Goal: Information Seeking & Learning: Find specific fact

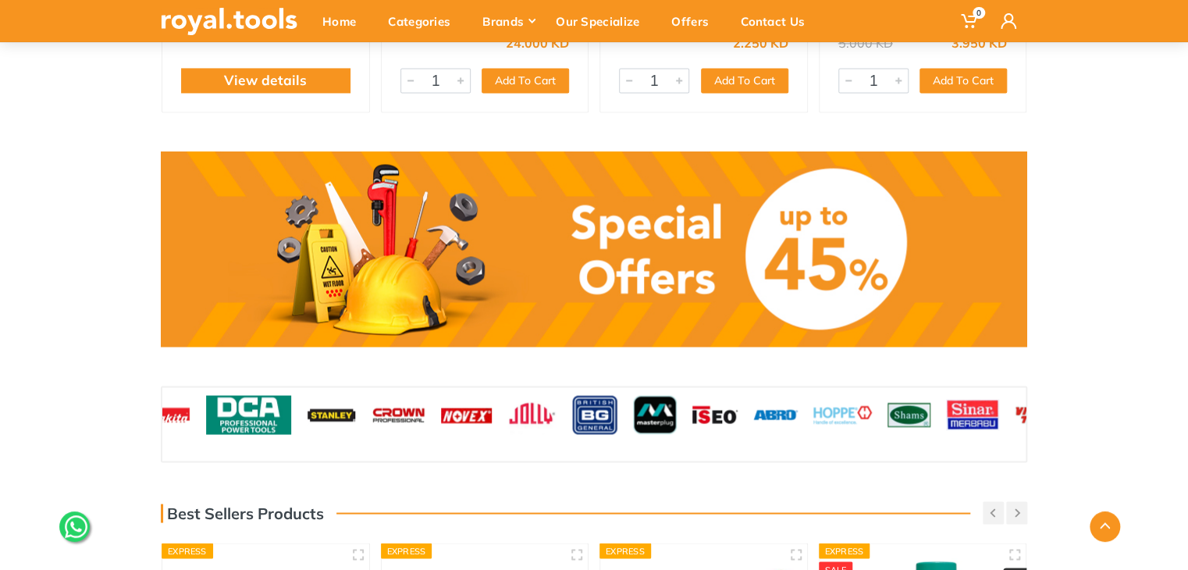
scroll to position [1171, 0]
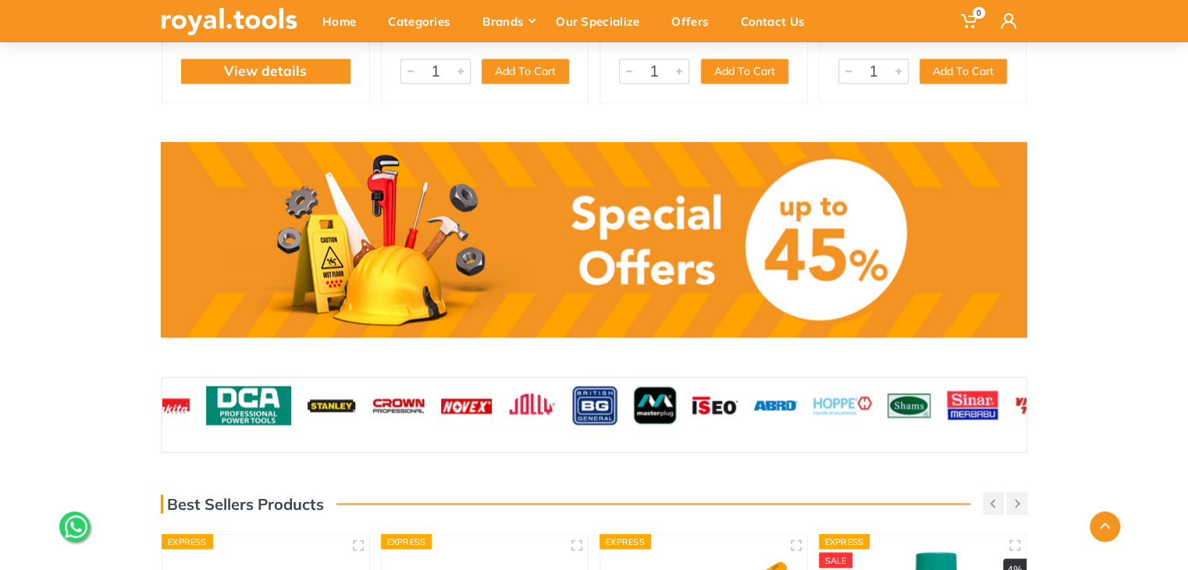
click at [615, 228] on link at bounding box center [594, 239] width 867 height 195
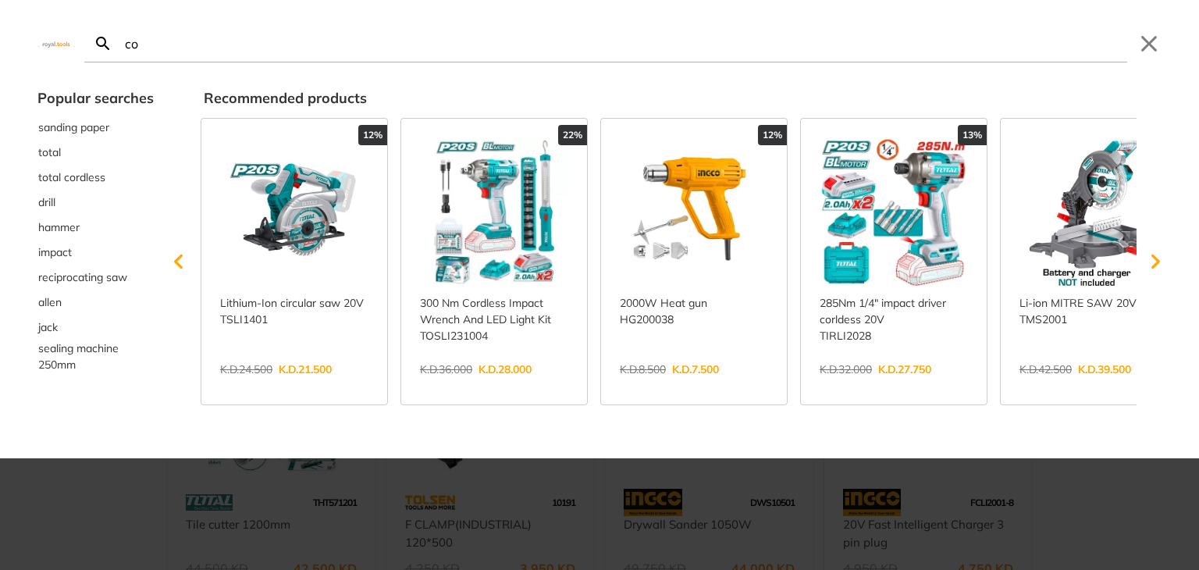
type input "co"
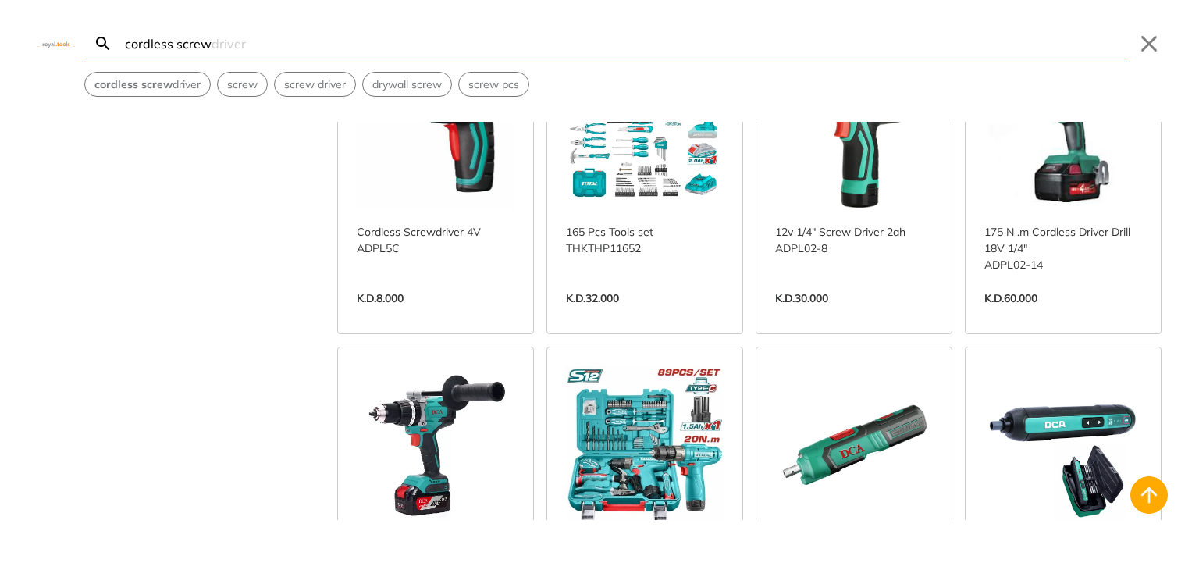
scroll to position [781, 0]
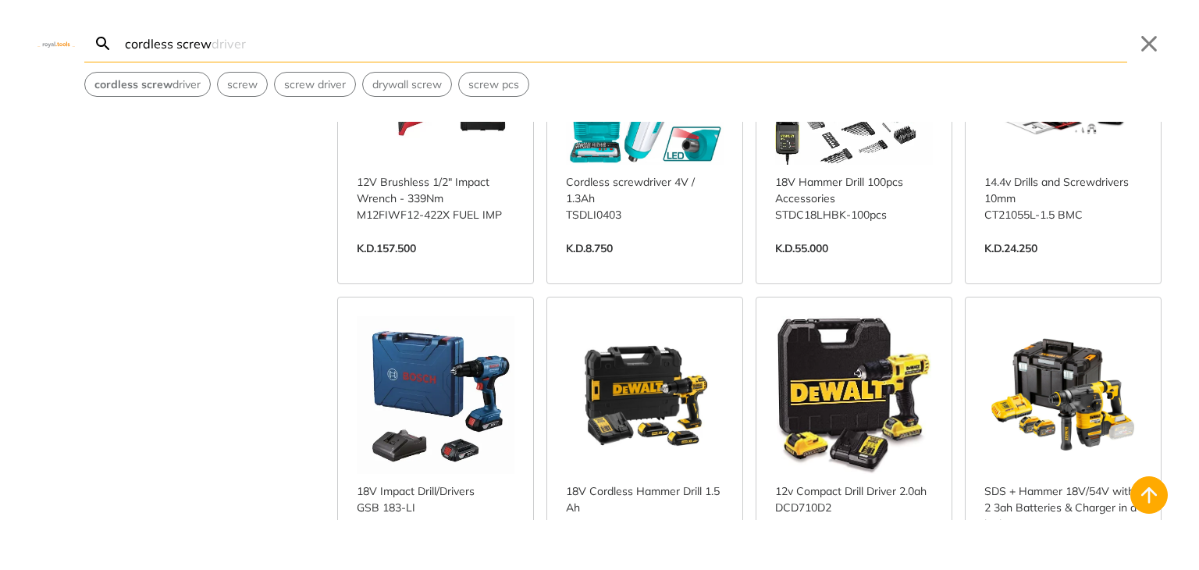
scroll to position [2421, 0]
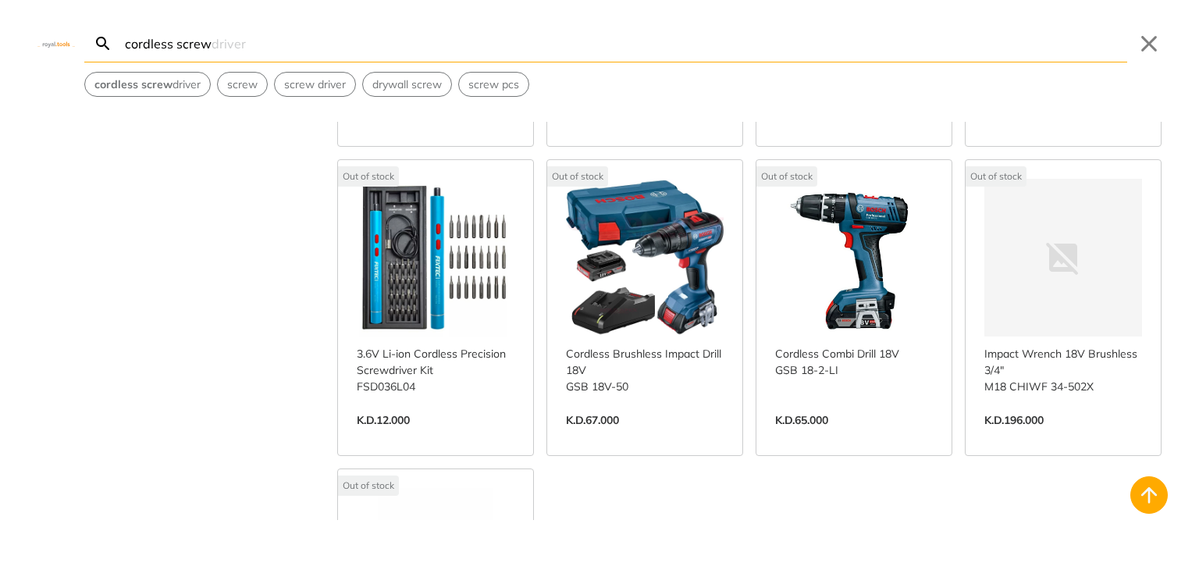
scroll to position [3436, 0]
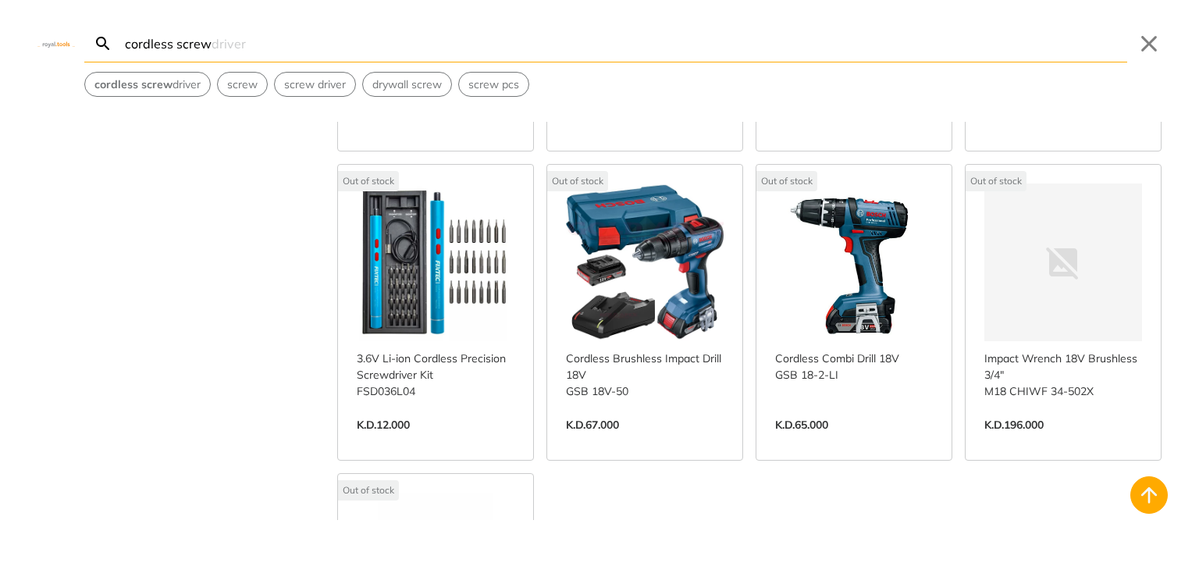
drag, startPoint x: 1184, startPoint y: 470, endPoint x: 1199, endPoint y: 194, distance: 276.0
click at [1188, 194] on div "Brand Bosch 6 Crown 3 DCA 11 Dewalt 4 Fixtec 4 Ingco 2 Makita 4 Milwaukee 2 SOM…" at bounding box center [599, 321] width 1199 height 398
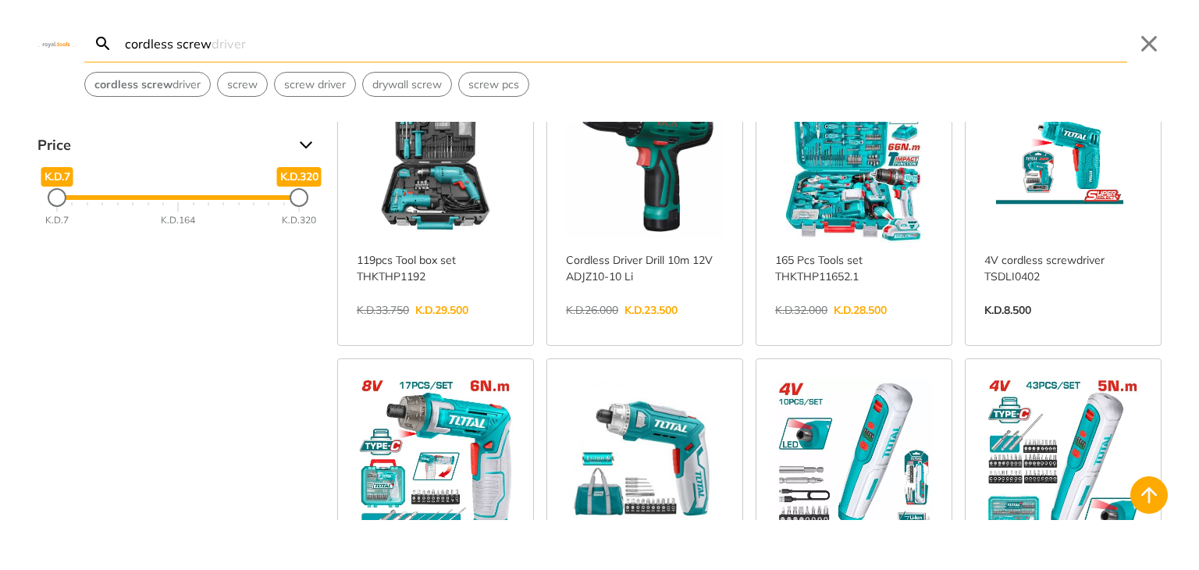
scroll to position [0, 0]
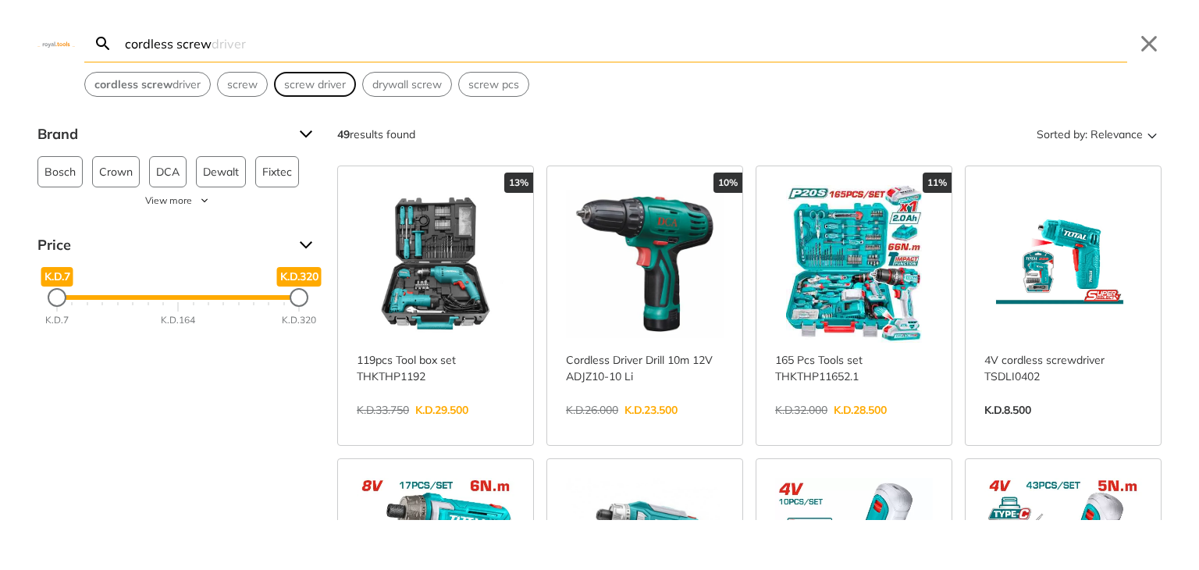
click at [301, 84] on span "screw driver" at bounding box center [315, 85] width 62 height 16
type input "screw driver"
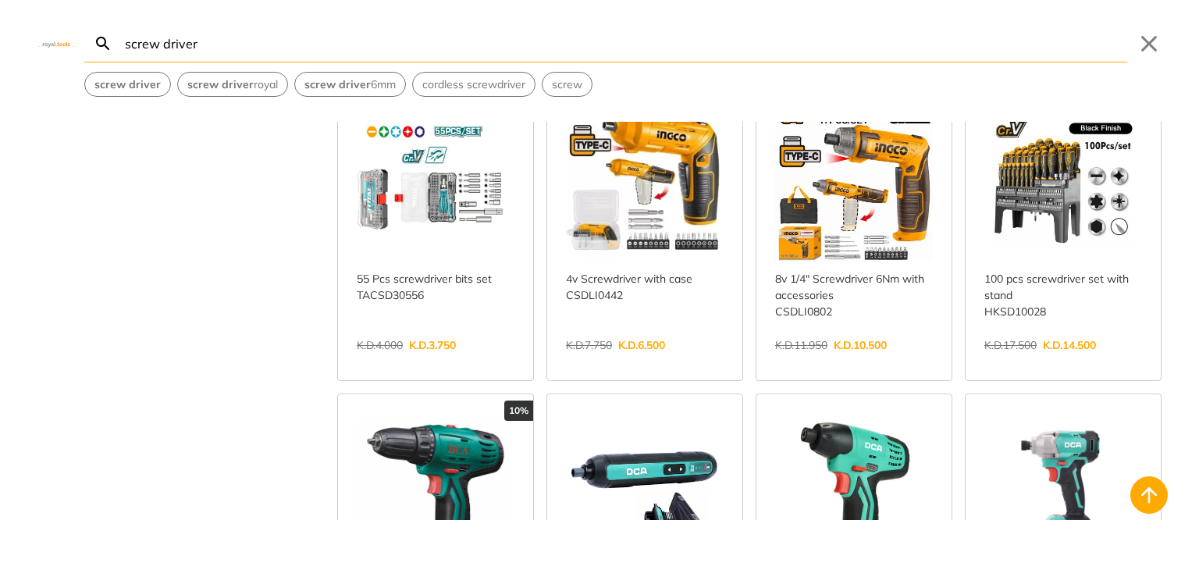
scroll to position [312, 0]
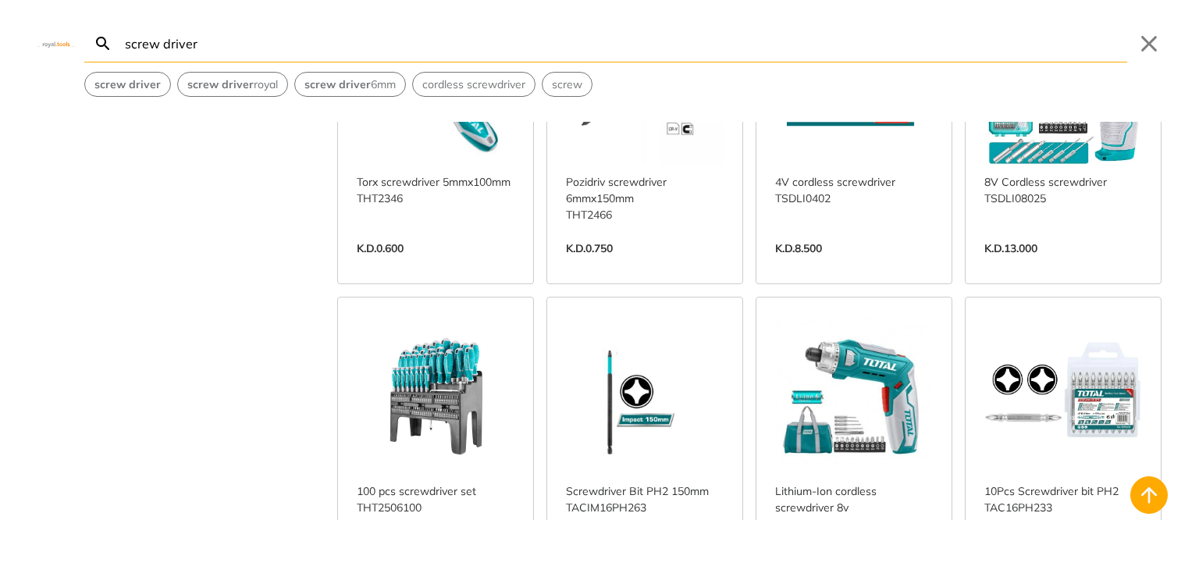
scroll to position [2108, 0]
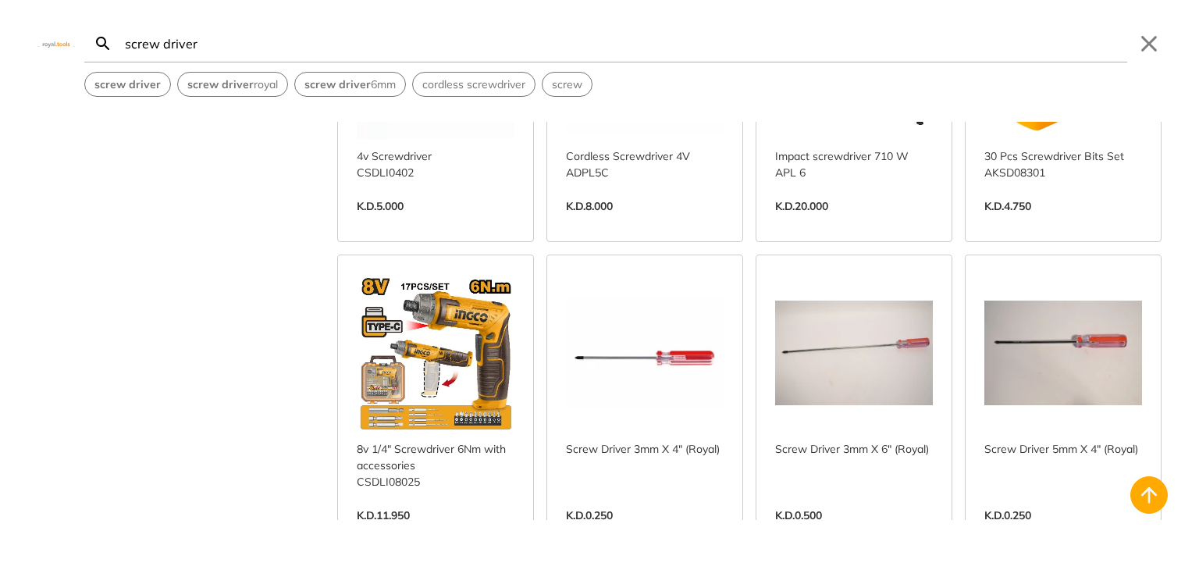
scroll to position [3904, 0]
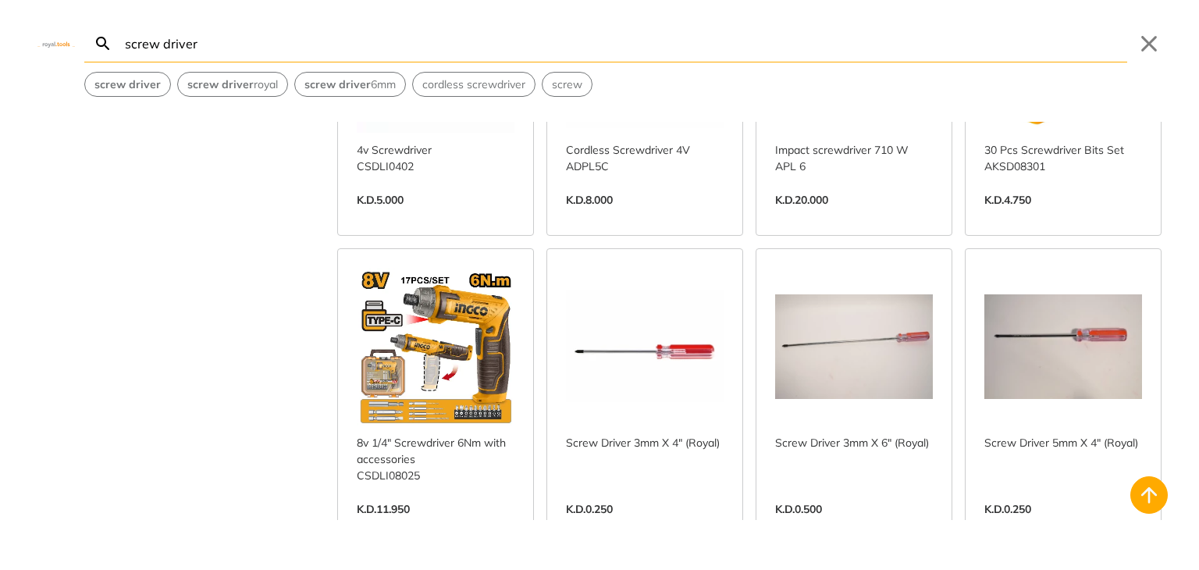
click at [409, 525] on link "View more →" at bounding box center [436, 525] width 158 height 0
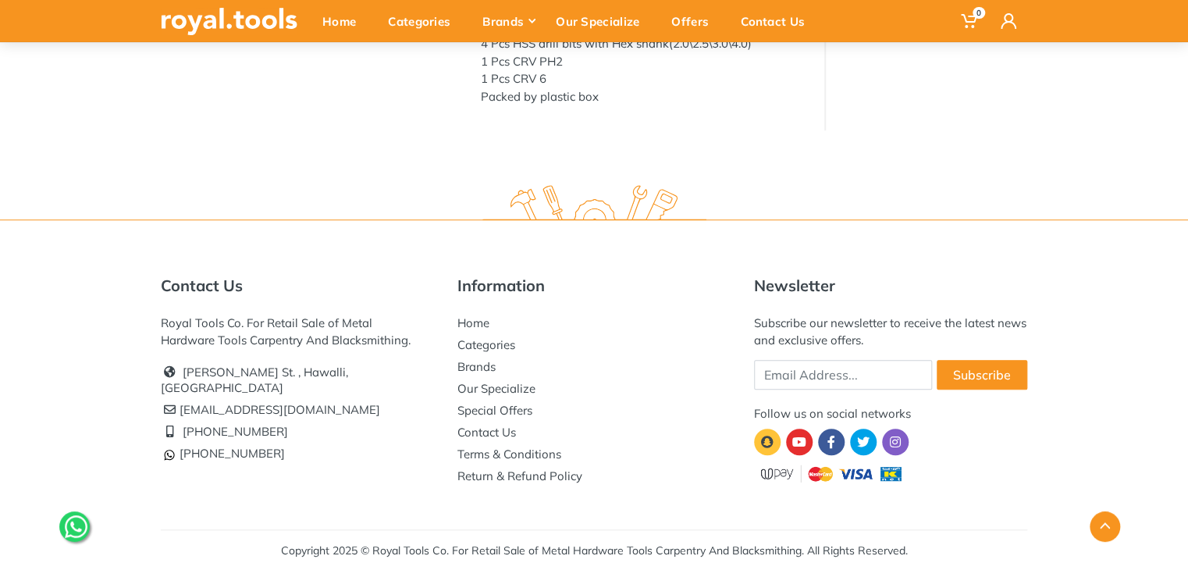
scroll to position [554, 0]
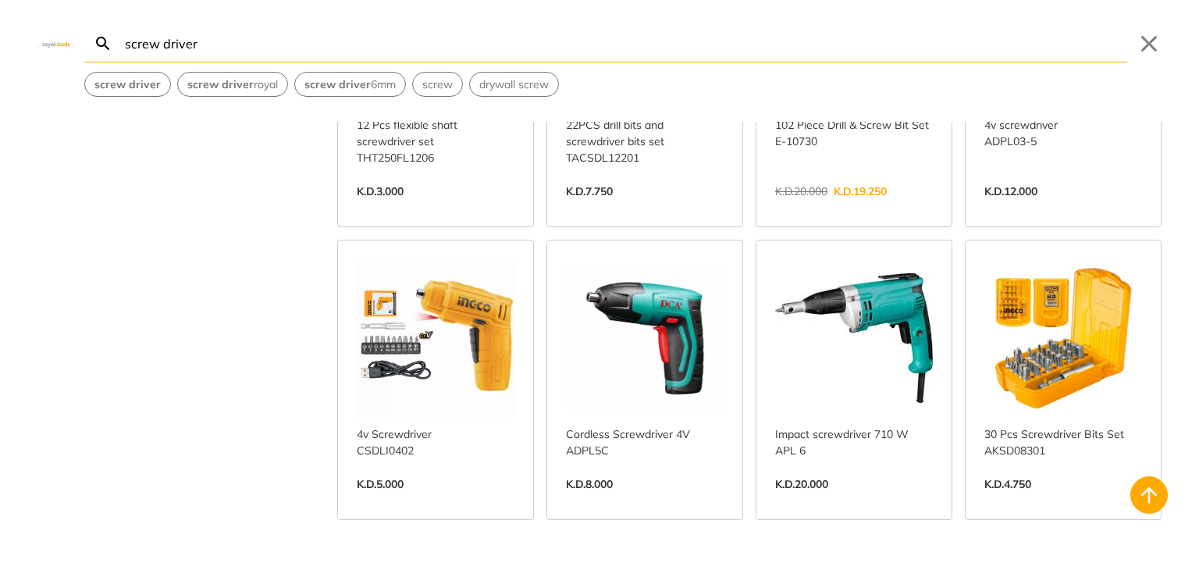
scroll to position [3909, 0]
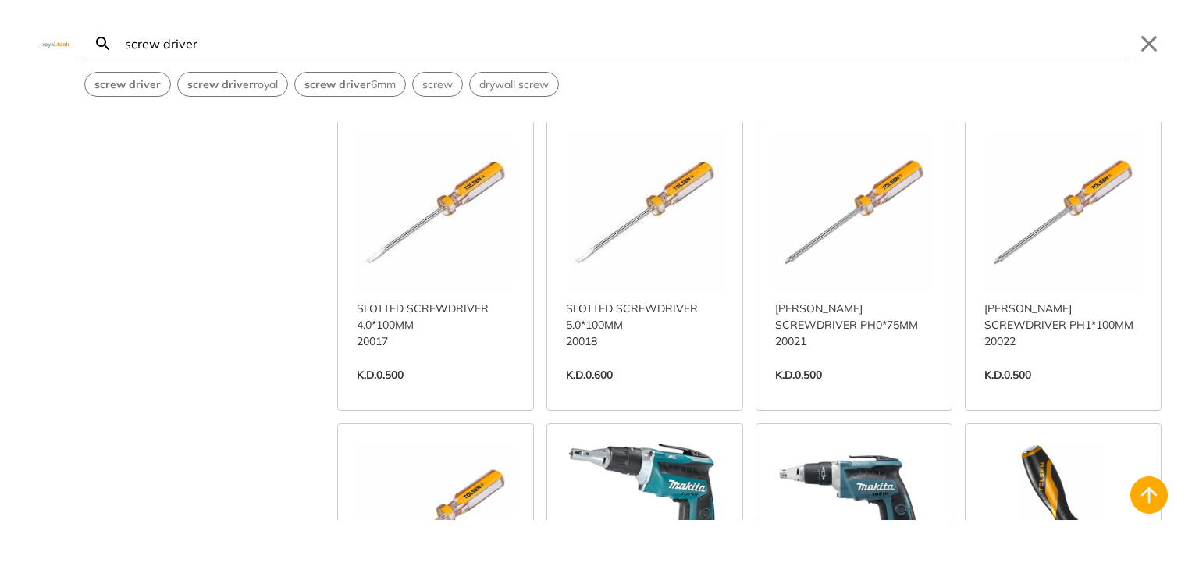
scroll to position [7110, 0]
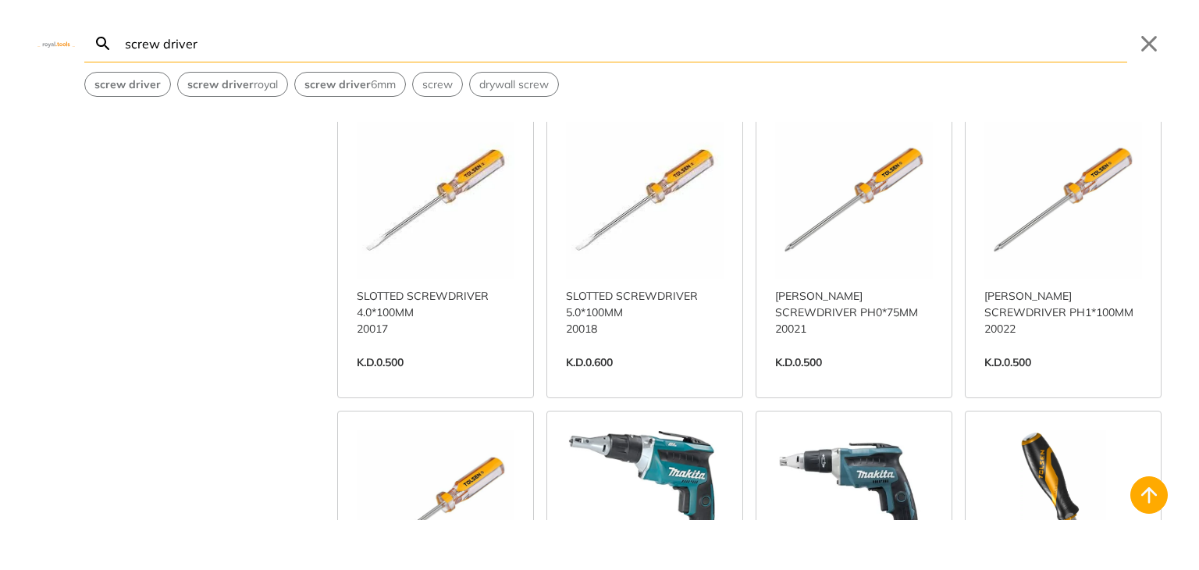
click at [205, 49] on input "screw driver" at bounding box center [625, 43] width 1006 height 37
drag, startPoint x: 163, startPoint y: 52, endPoint x: 123, endPoint y: 51, distance: 40.6
click at [123, 51] on input "screw driver" at bounding box center [625, 43] width 1006 height 37
click at [123, 48] on input "screw driver" at bounding box center [625, 43] width 1006 height 37
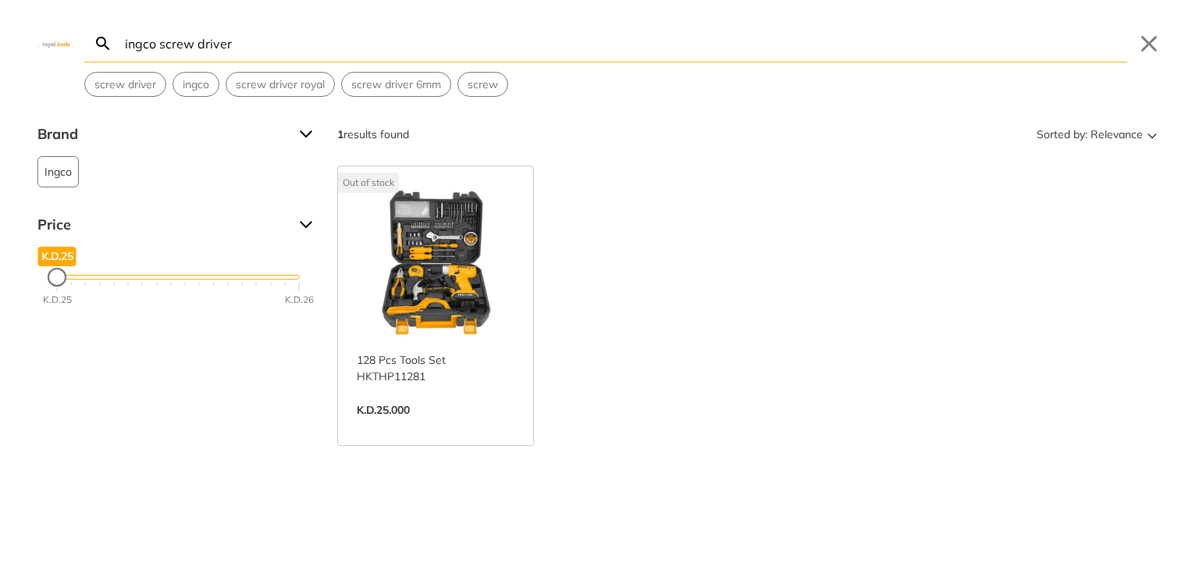
click at [247, 47] on input "ingco screw driver" at bounding box center [625, 43] width 1006 height 37
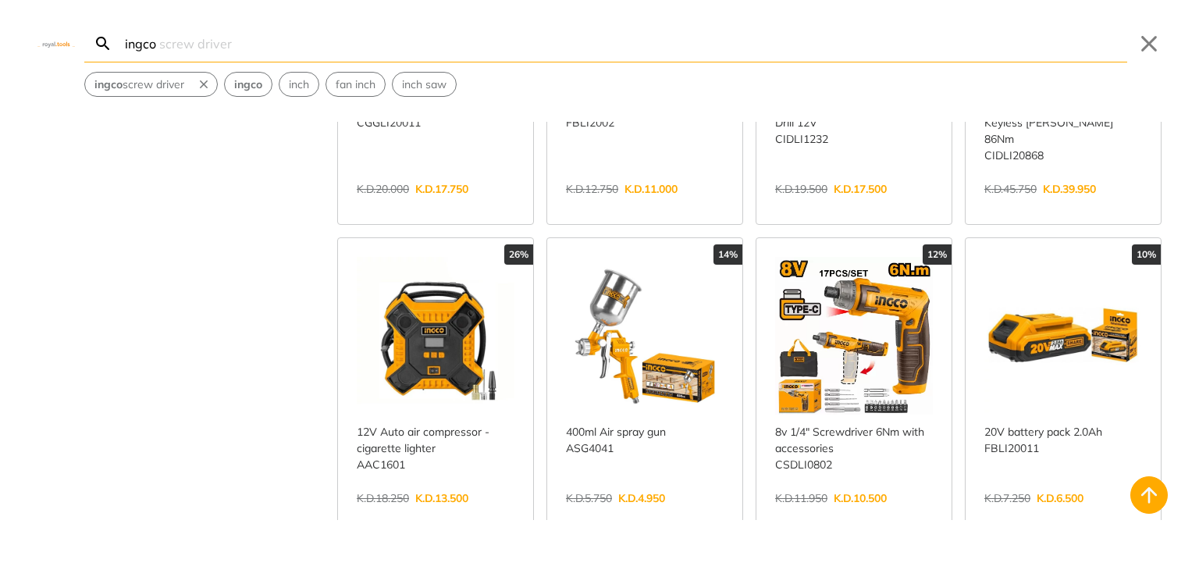
scroll to position [781, 0]
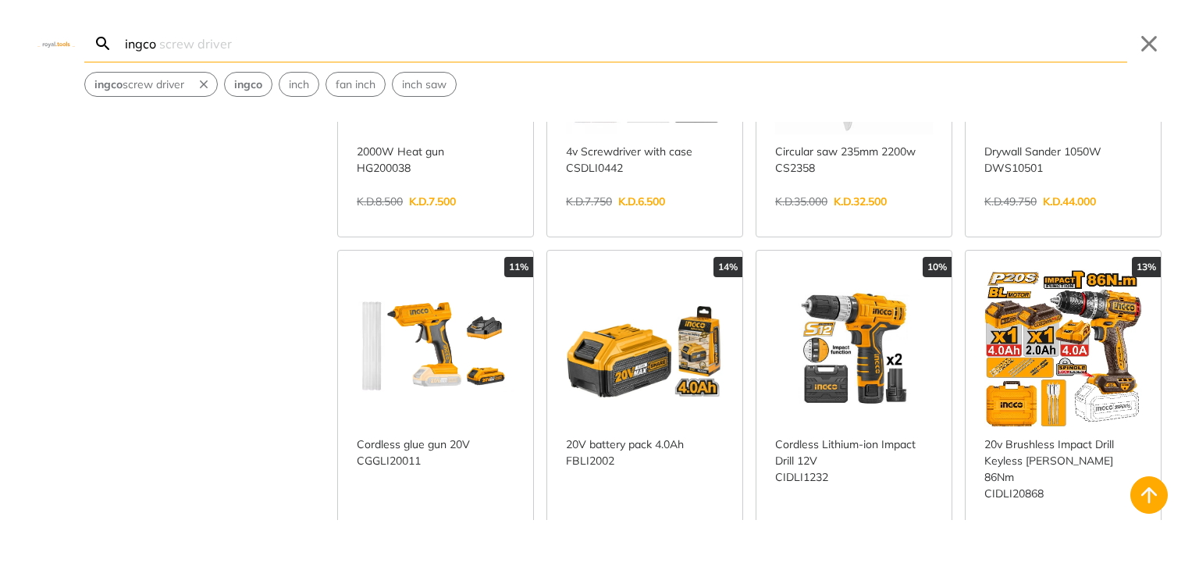
scroll to position [156, 0]
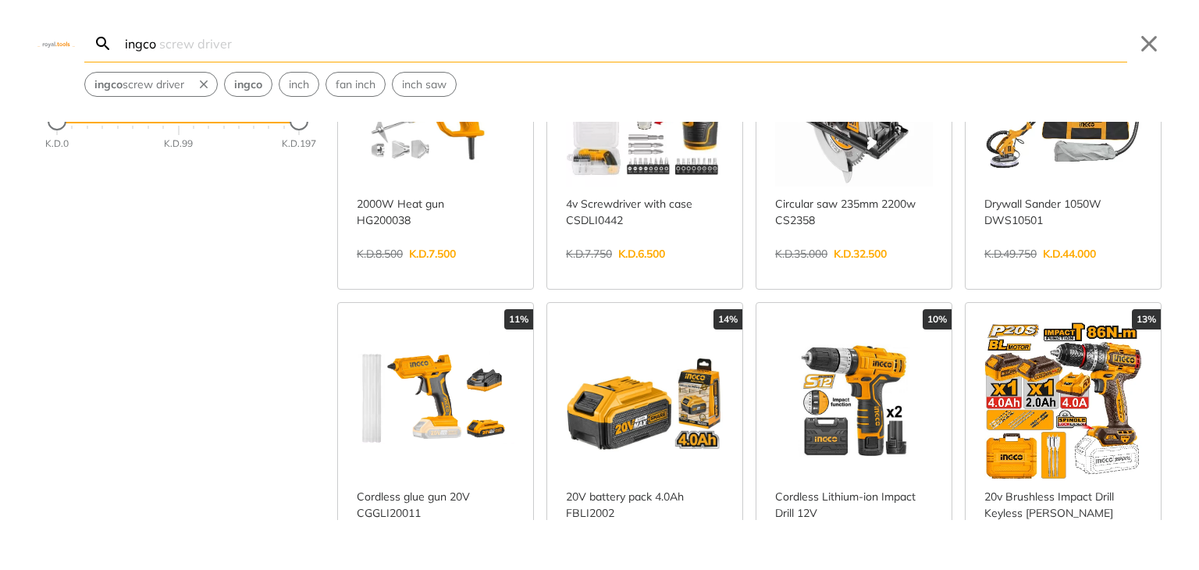
type input "ingco"
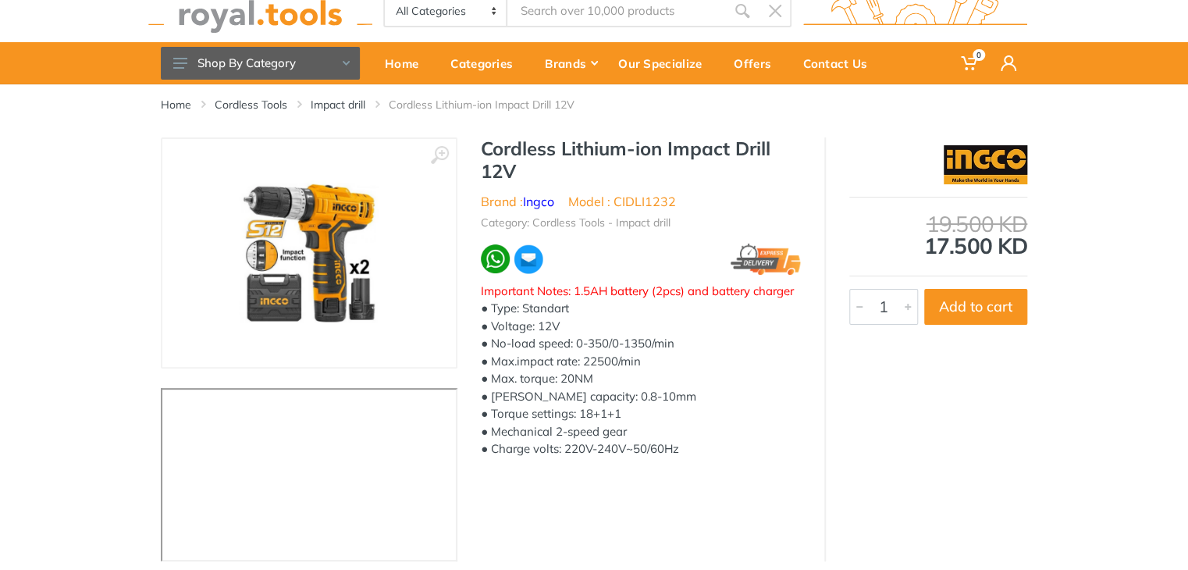
scroll to position [78, 0]
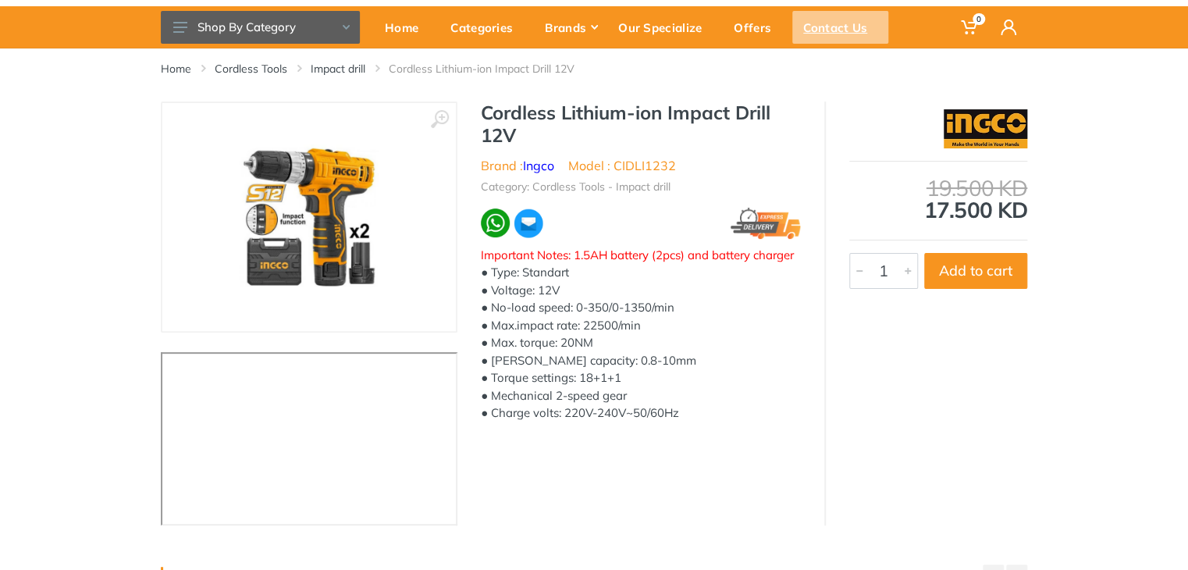
click at [808, 23] on div "Contact Us" at bounding box center [841, 27] width 96 height 33
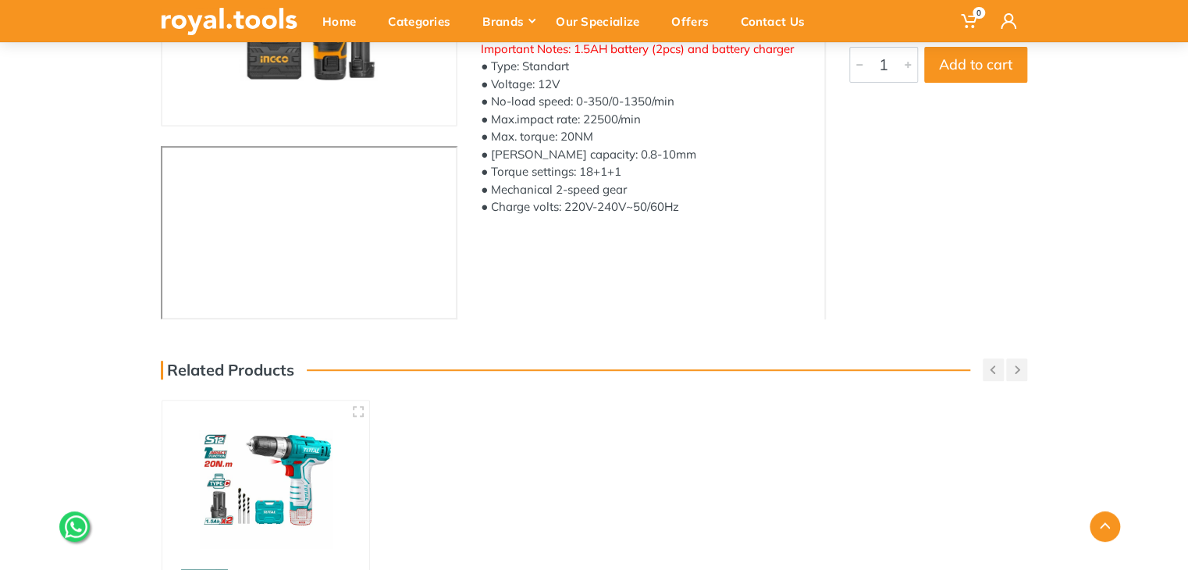
scroll to position [312, 0]
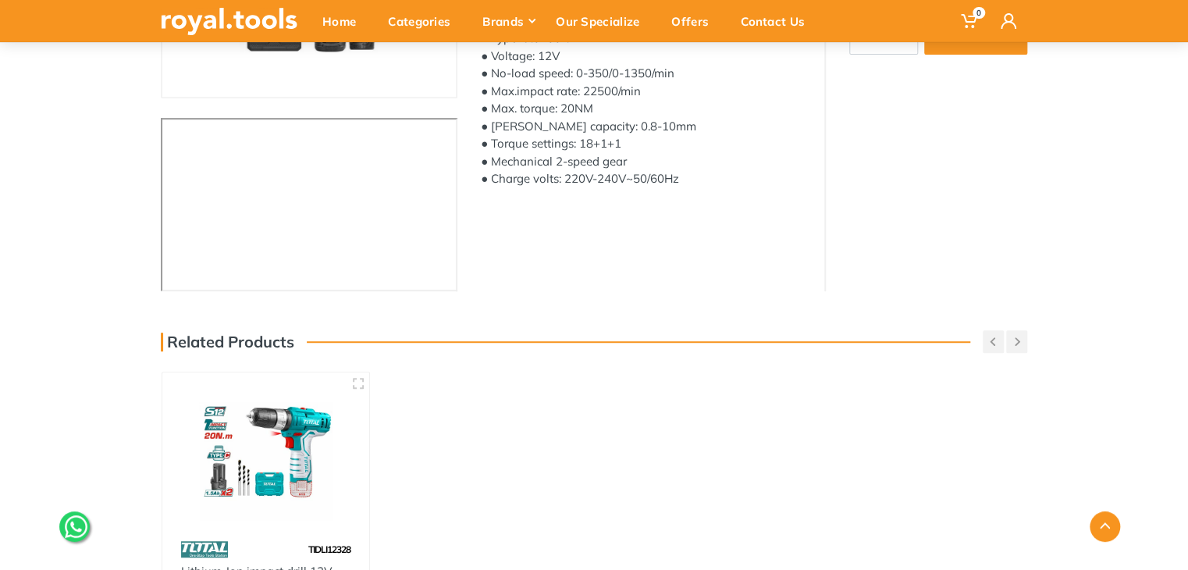
click at [292, 412] on img at bounding box center [265, 454] width 179 height 134
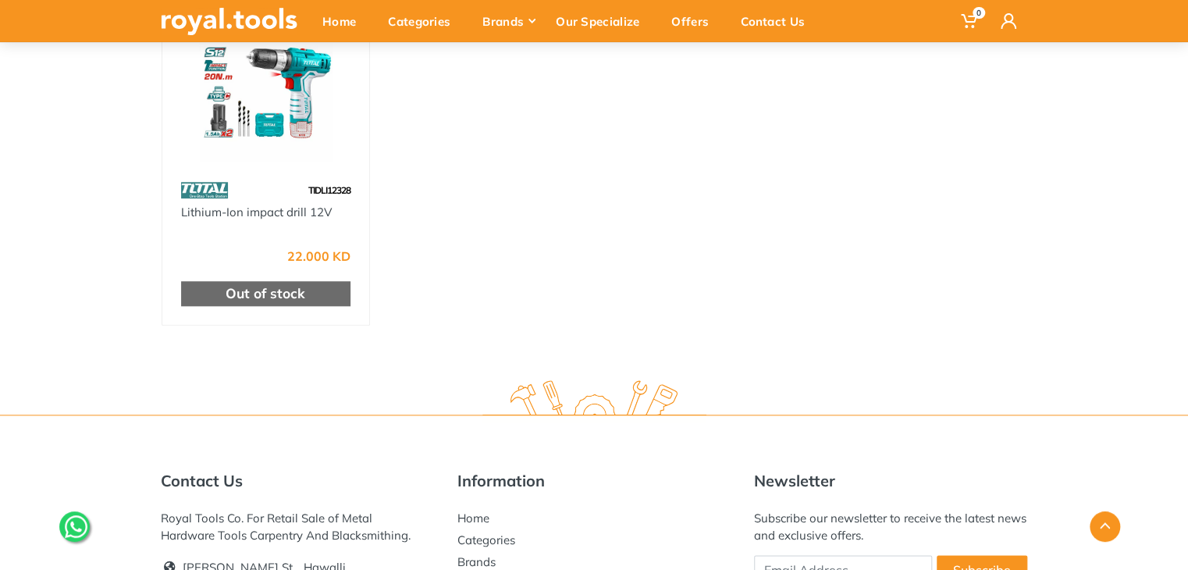
scroll to position [859, 0]
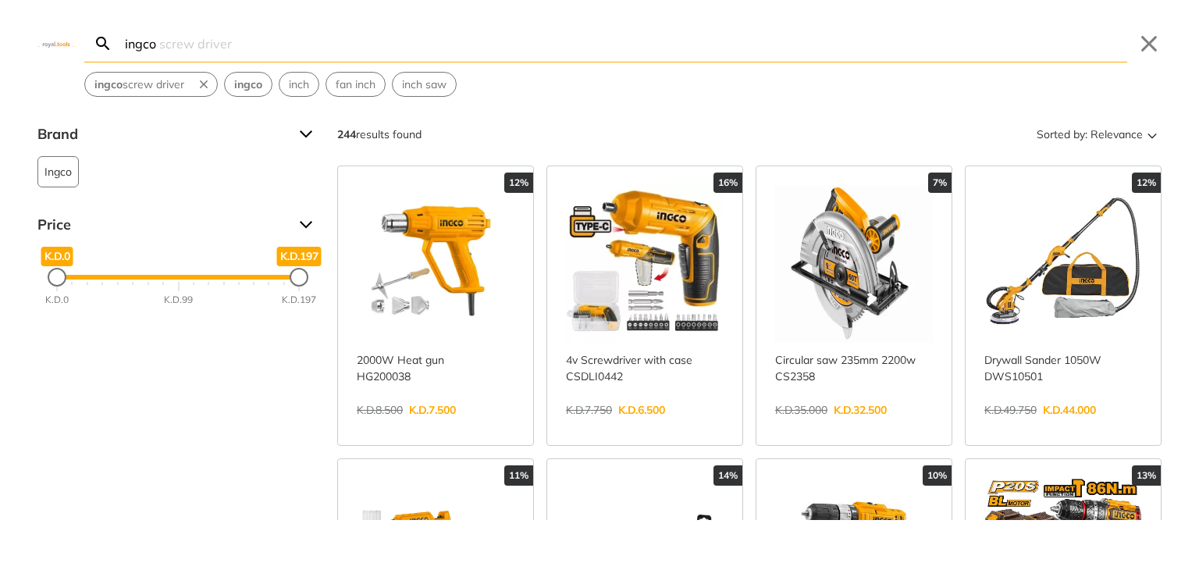
click at [608, 426] on link "View more →" at bounding box center [645, 426] width 158 height 0
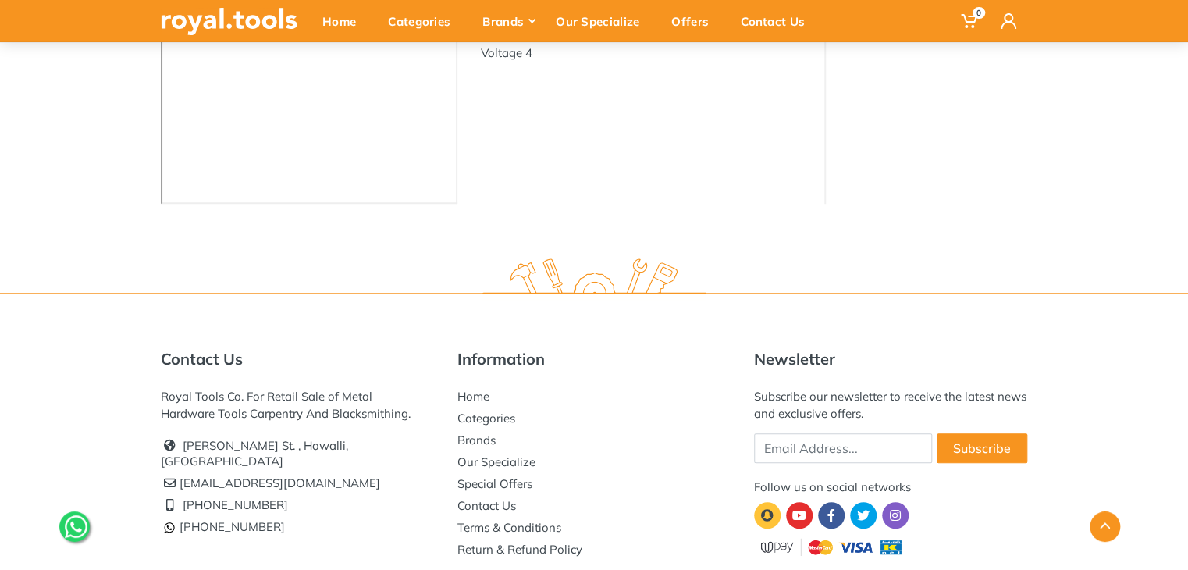
scroll to position [543, 0]
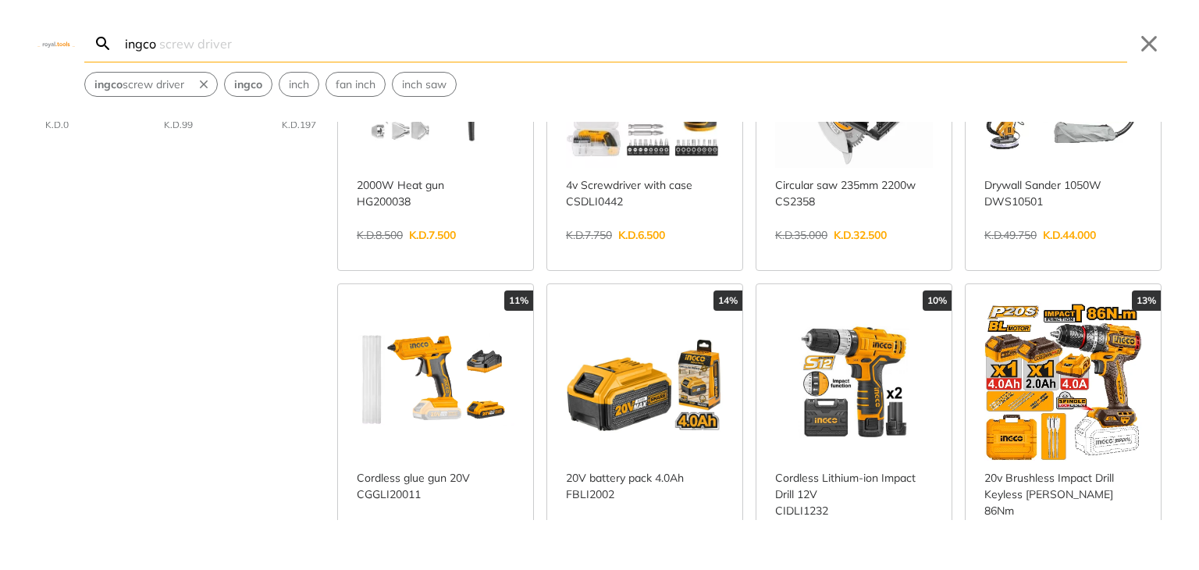
scroll to position [468, 0]
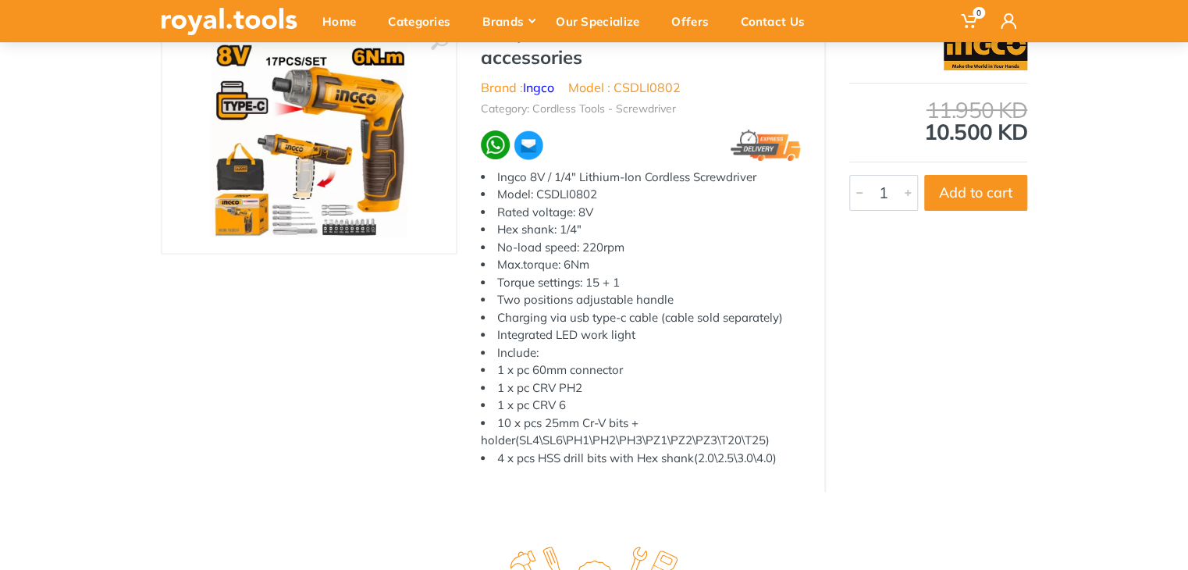
scroll to position [78, 0]
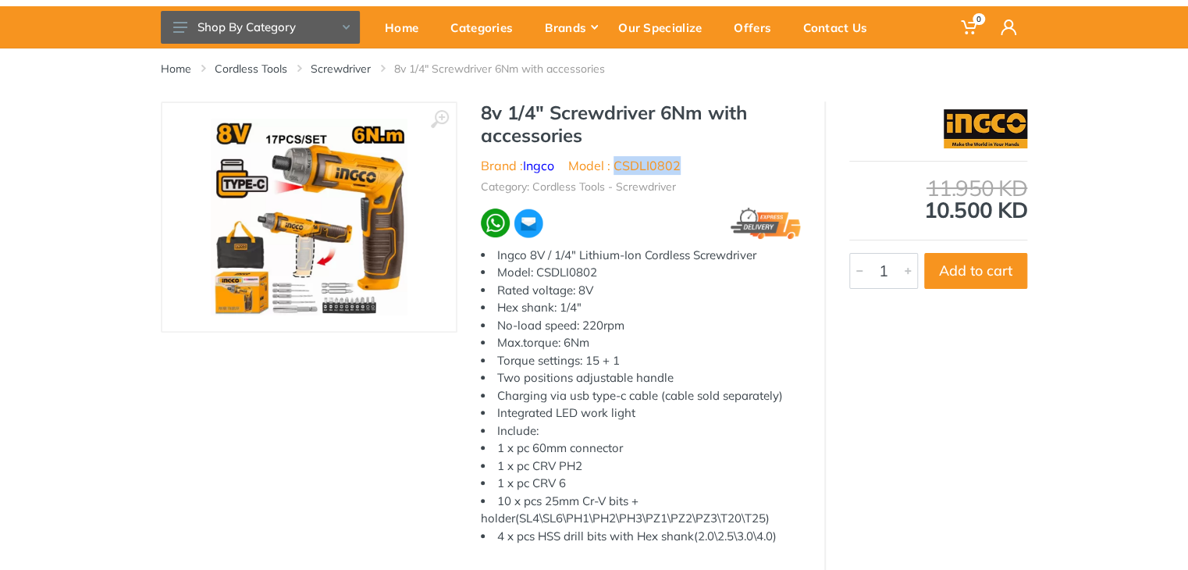
drag, startPoint x: 618, startPoint y: 169, endPoint x: 687, endPoint y: 164, distance: 69.7
click at [687, 164] on ul "Brand : Ingco Model : CSDLI0802" at bounding box center [641, 165] width 320 height 19
copy li "CSDLI0802"
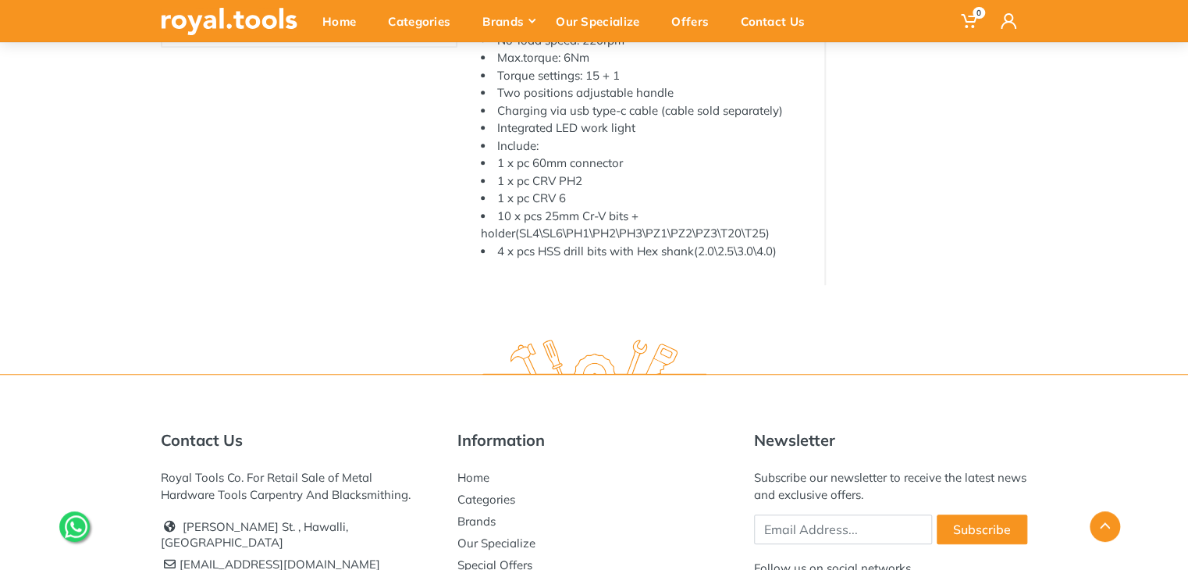
scroll to position [519, 0]
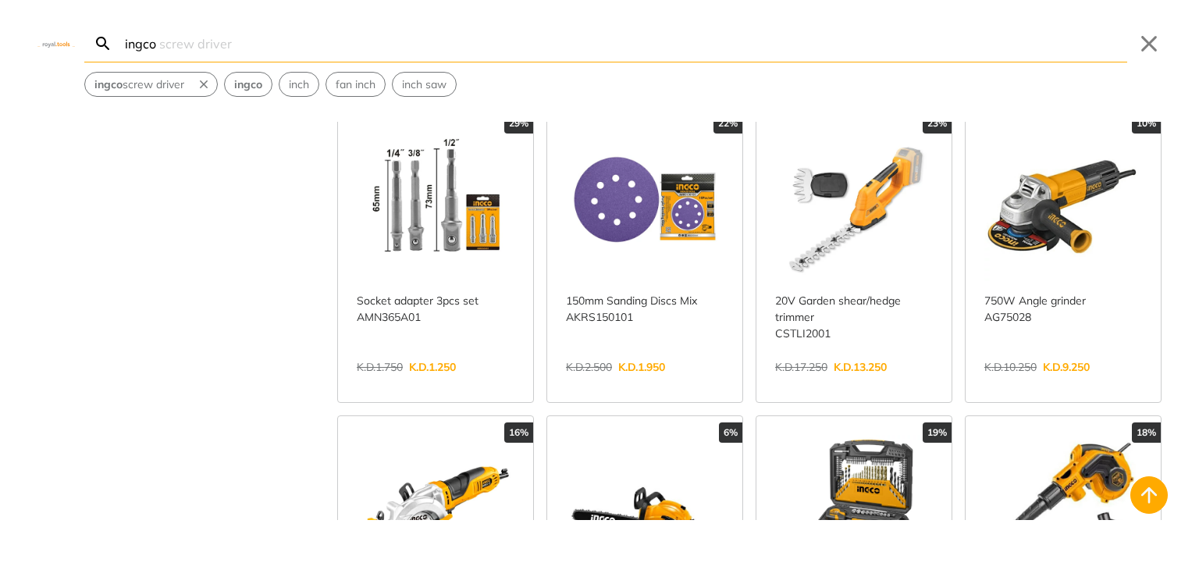
scroll to position [2413, 0]
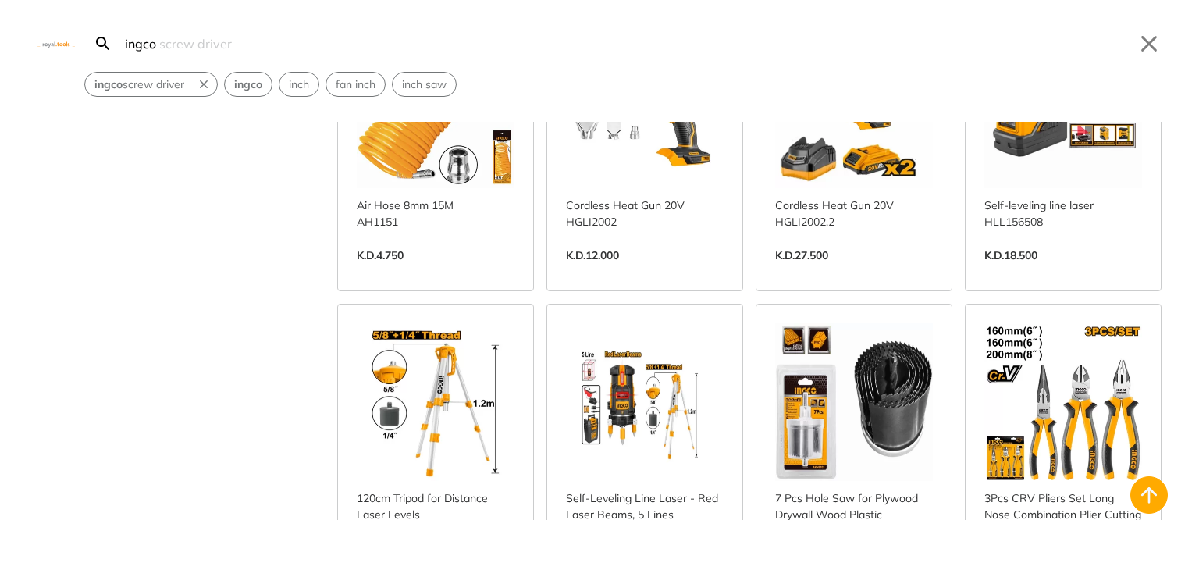
scroll to position [4209, 0]
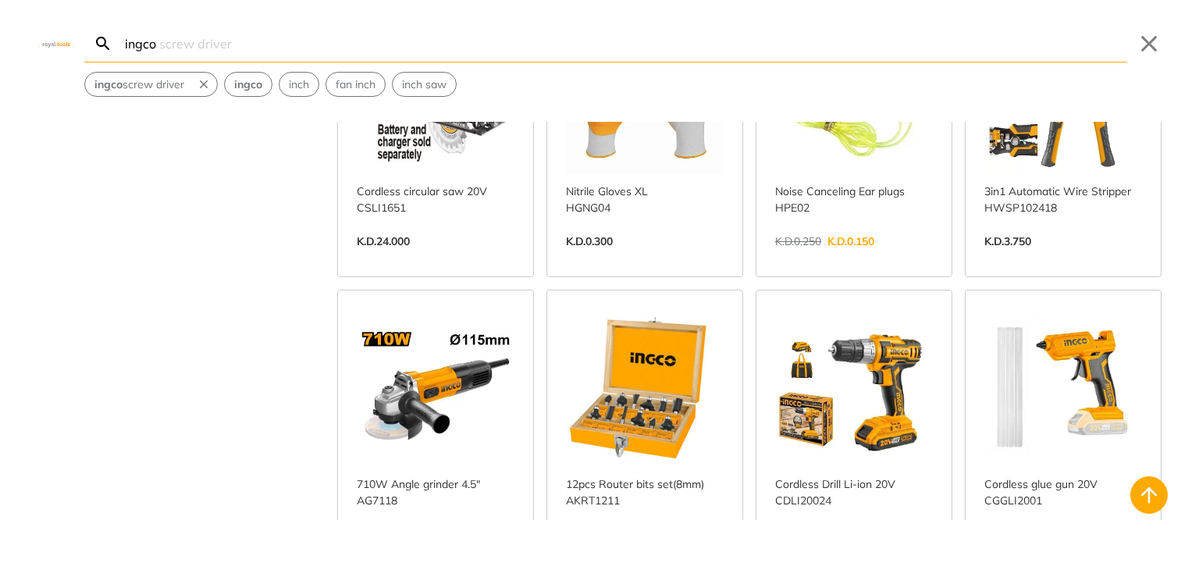
scroll to position [5458, 0]
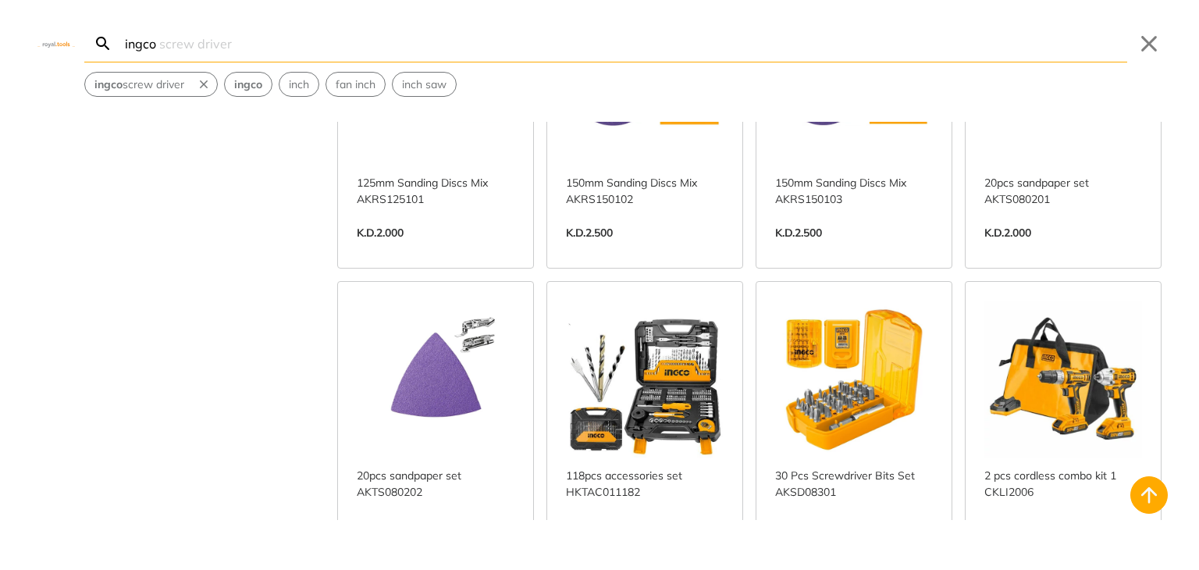
scroll to position [7020, 0]
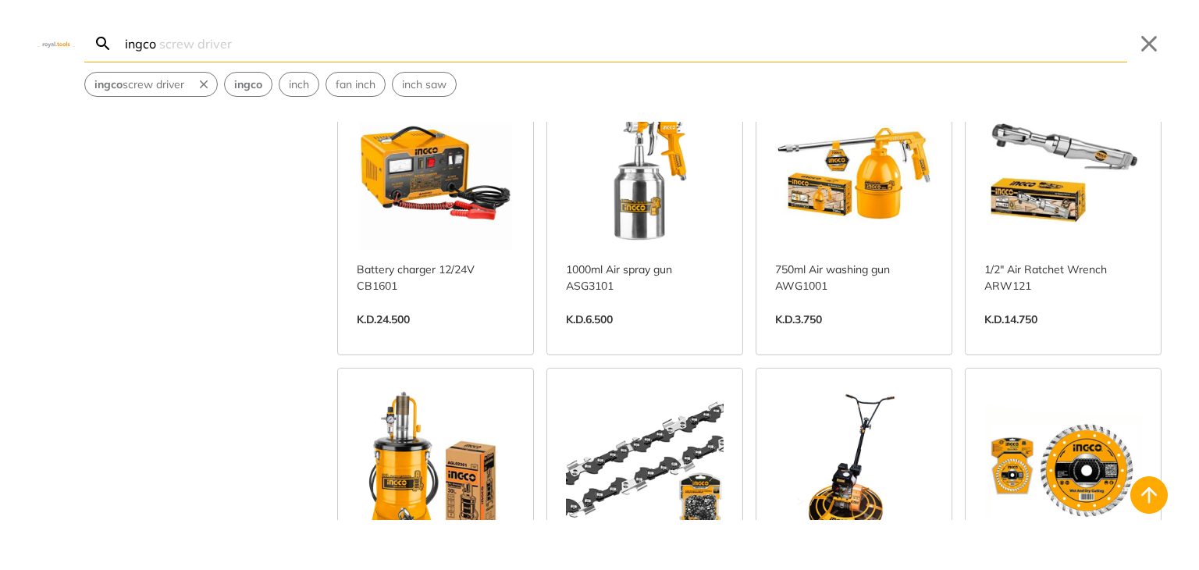
scroll to position [8659, 0]
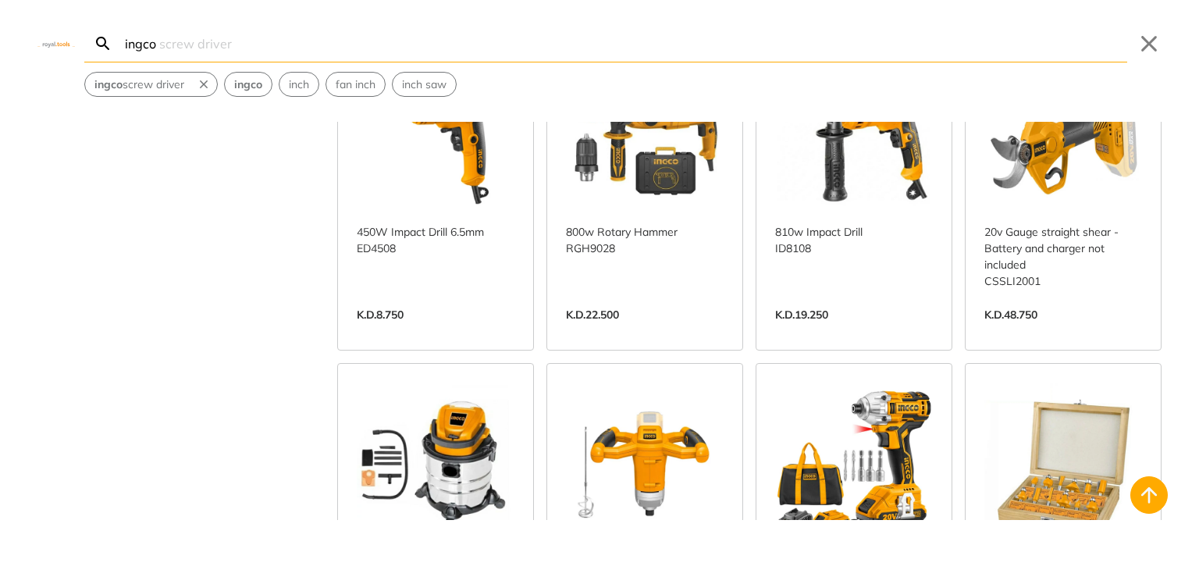
scroll to position [9909, 0]
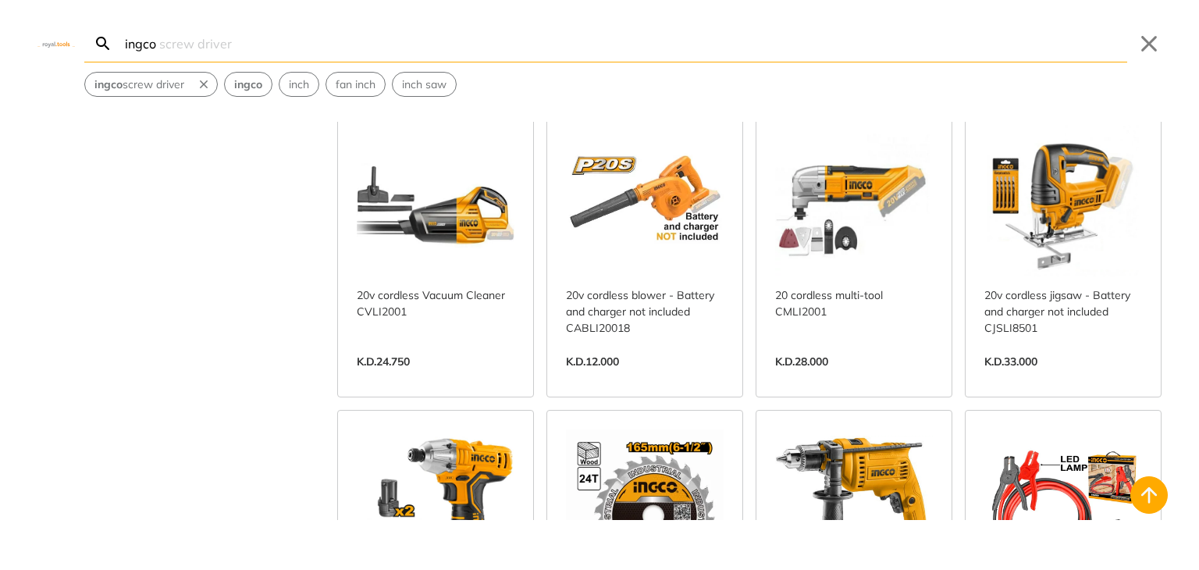
scroll to position [11158, 0]
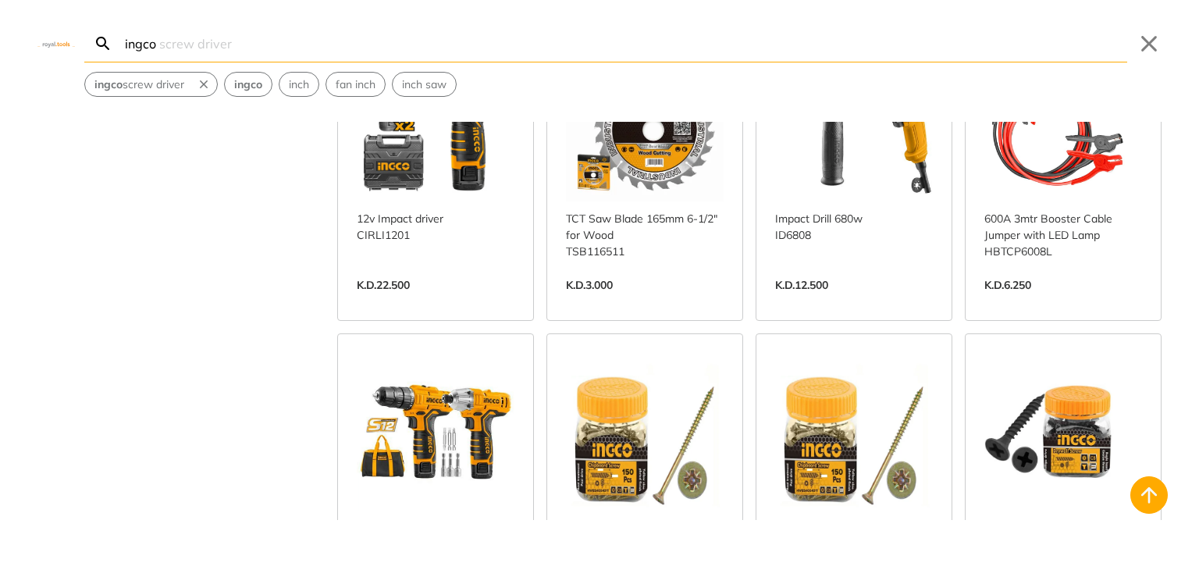
scroll to position [11538, 0]
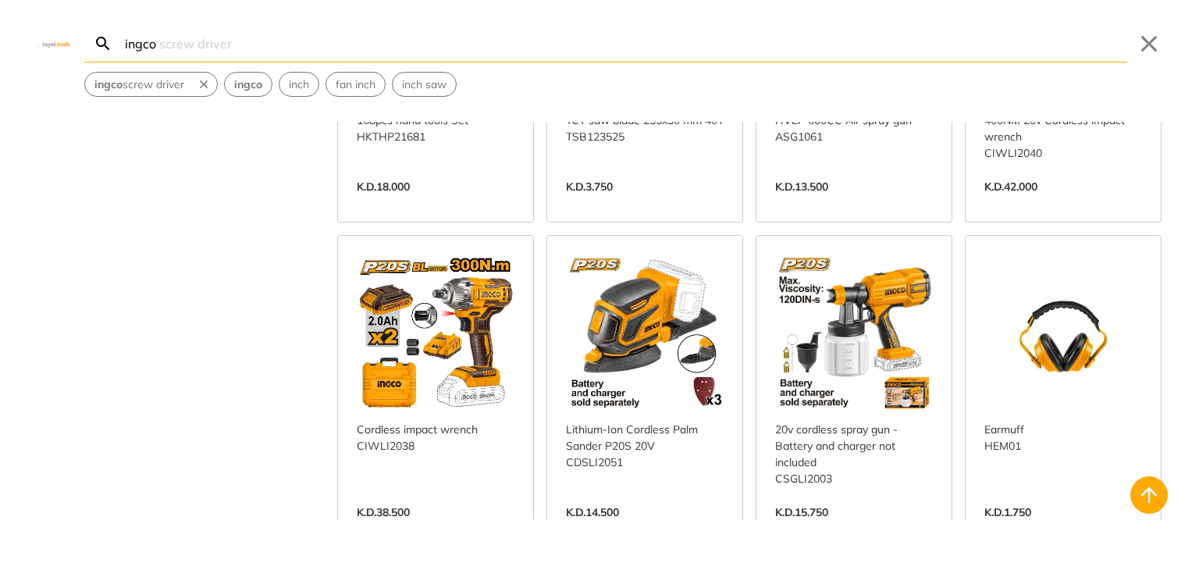
scroll to position [14349, 0]
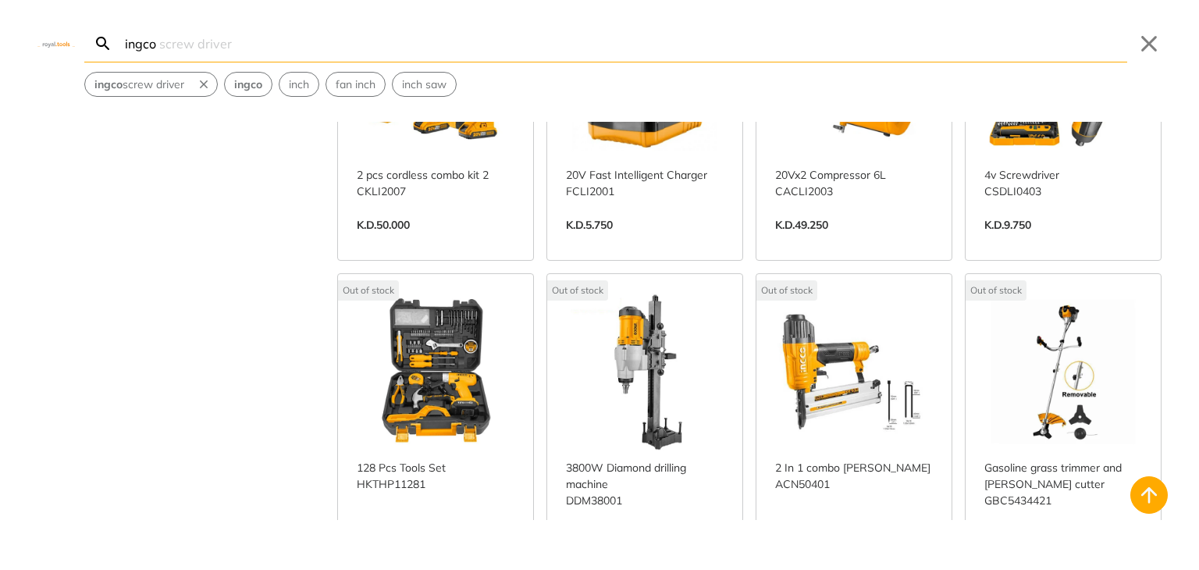
scroll to position [16223, 0]
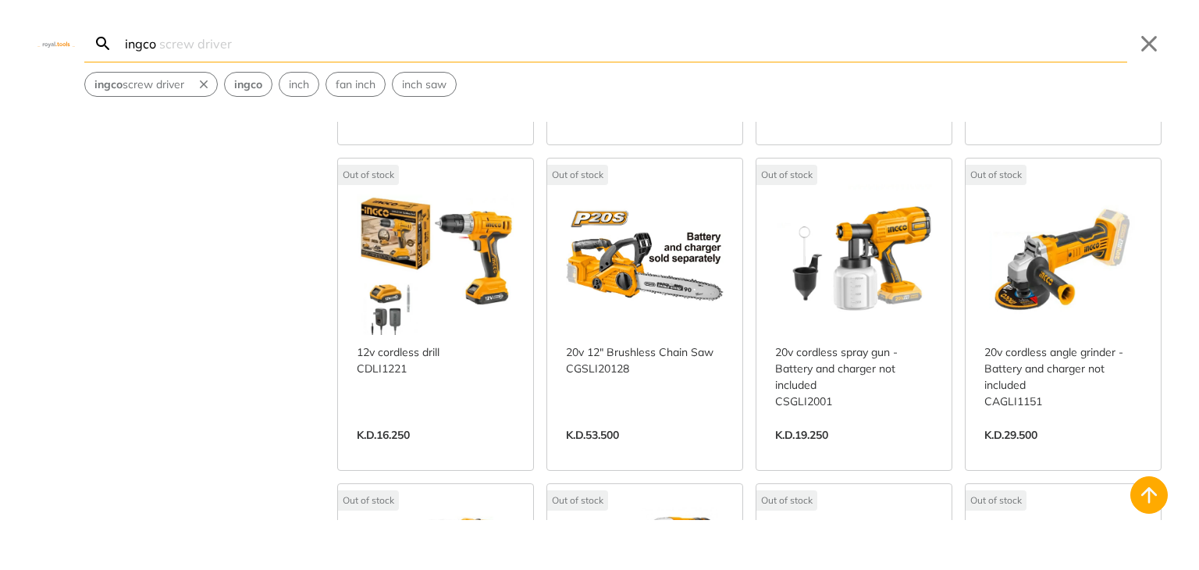
scroll to position [17785, 0]
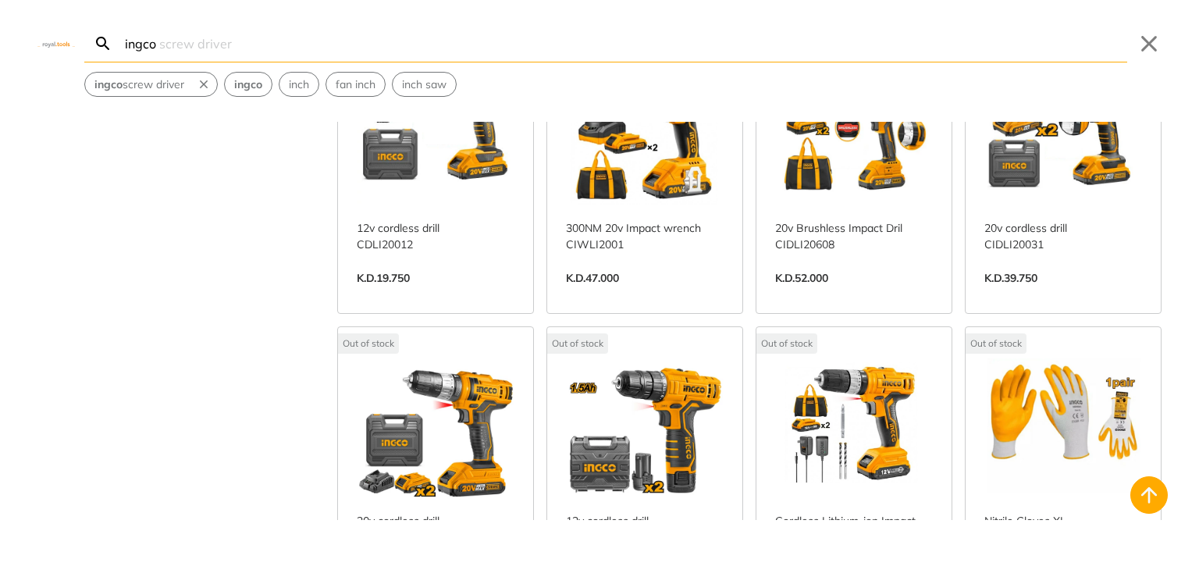
scroll to position [18330, 0]
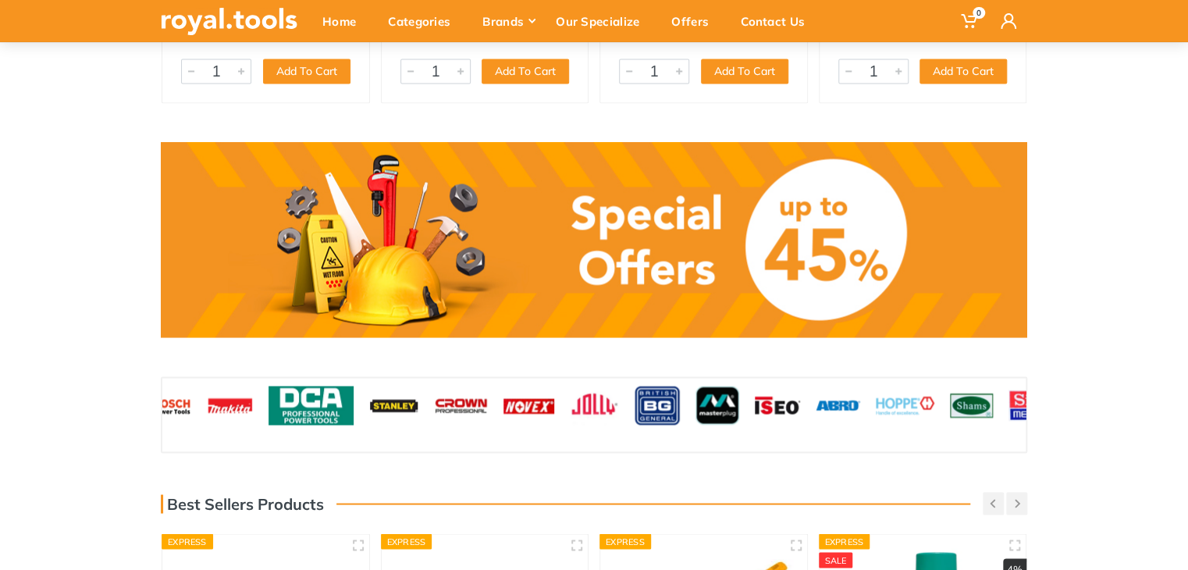
click at [192, 404] on img at bounding box center [163, 405] width 59 height 39
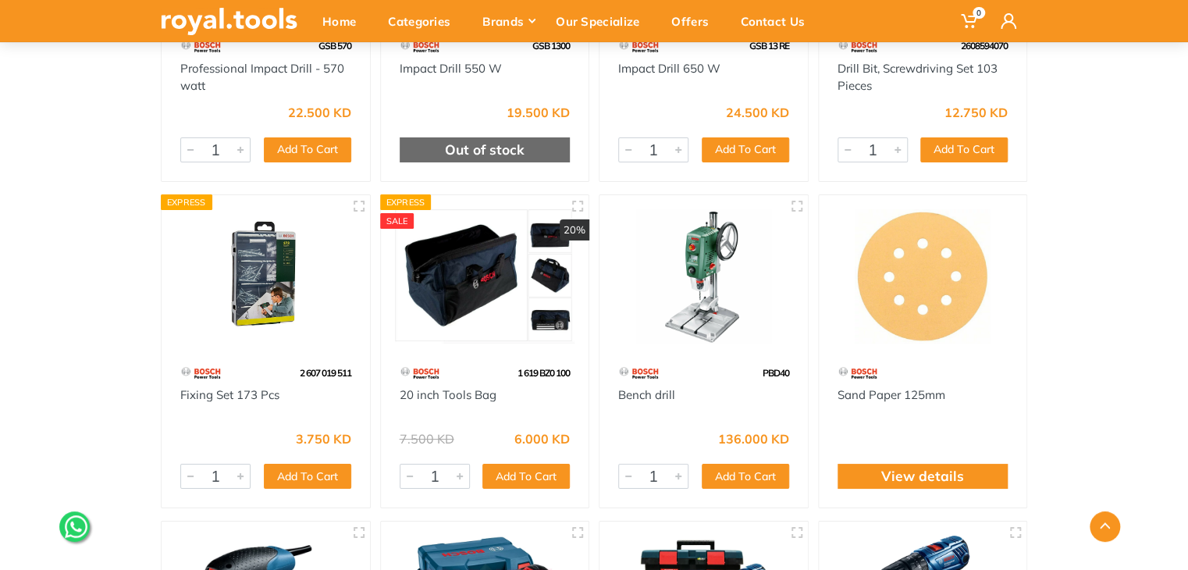
scroll to position [2811, 0]
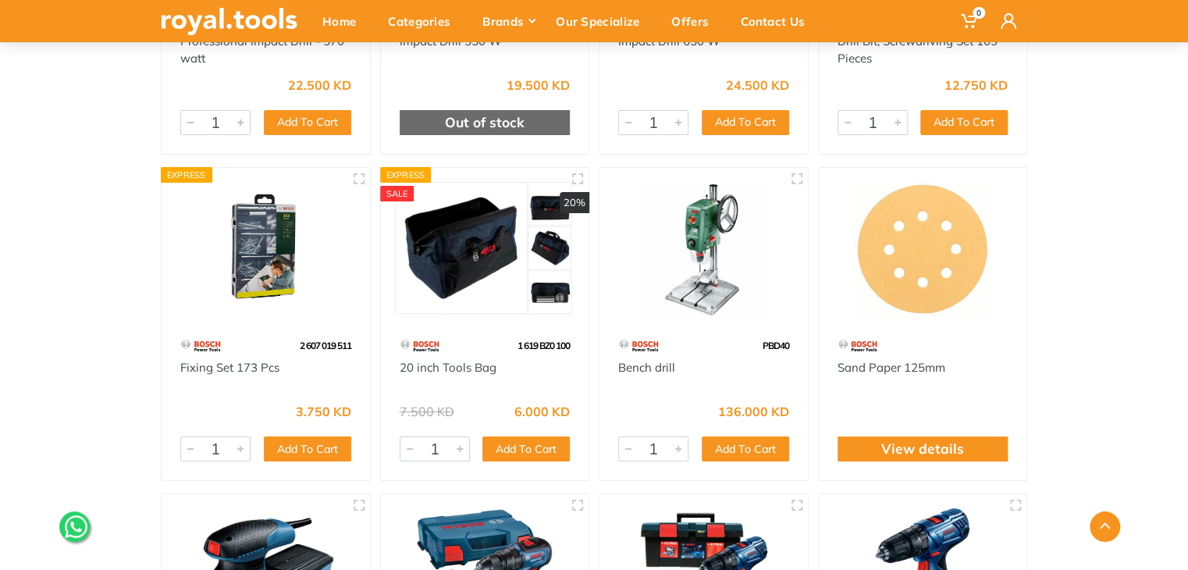
click at [440, 287] on img at bounding box center [485, 249] width 180 height 135
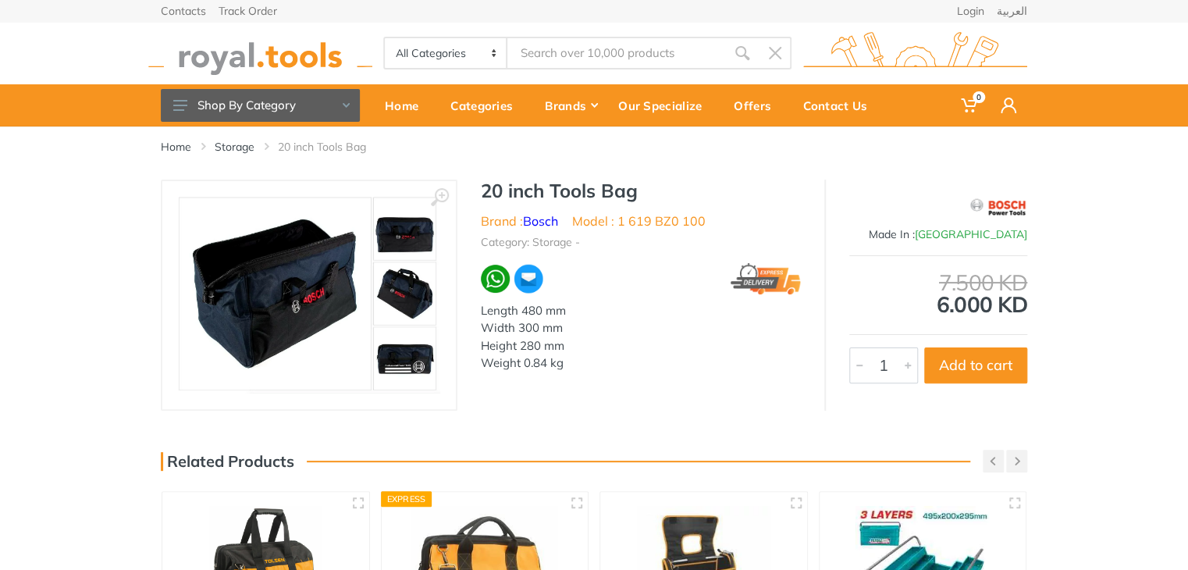
click at [384, 248] on img at bounding box center [309, 295] width 262 height 197
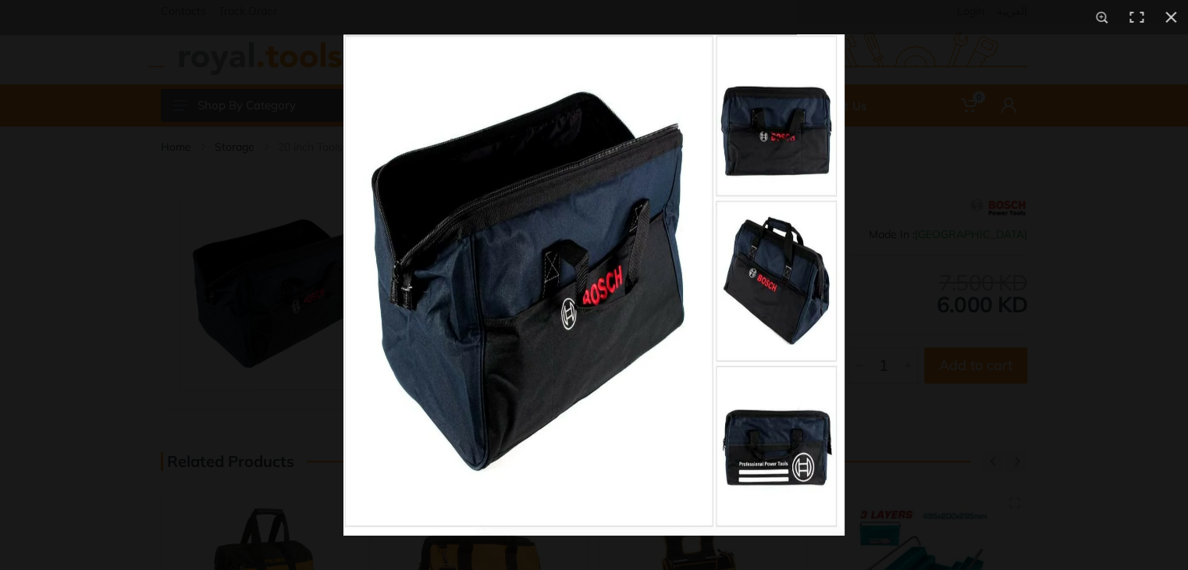
click at [775, 440] on img at bounding box center [594, 284] width 501 height 501
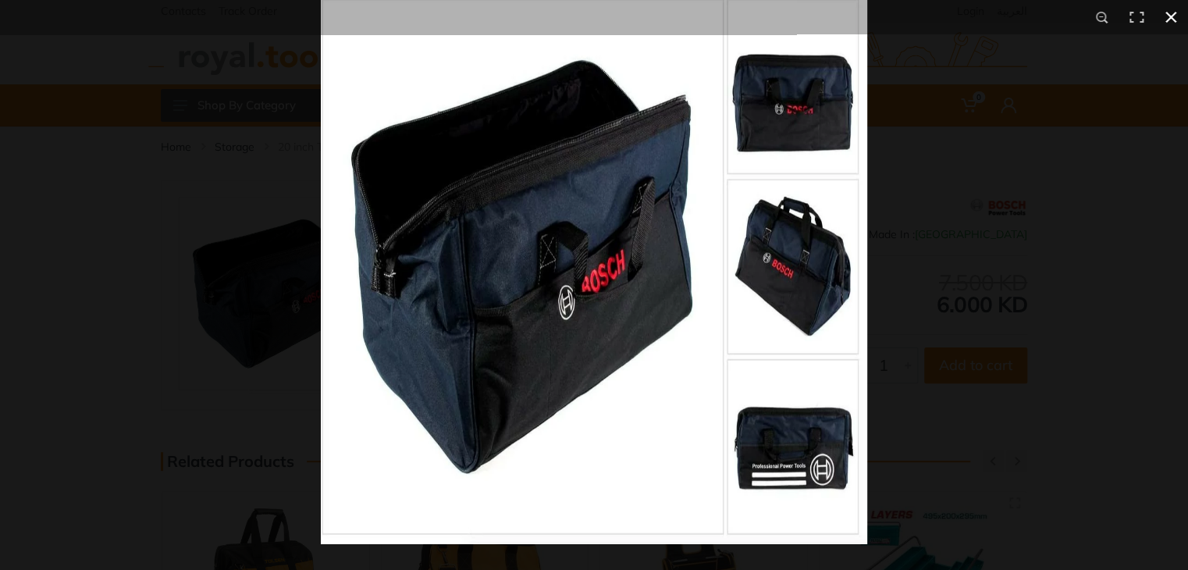
click at [1175, 15] on button at bounding box center [1171, 17] width 34 height 34
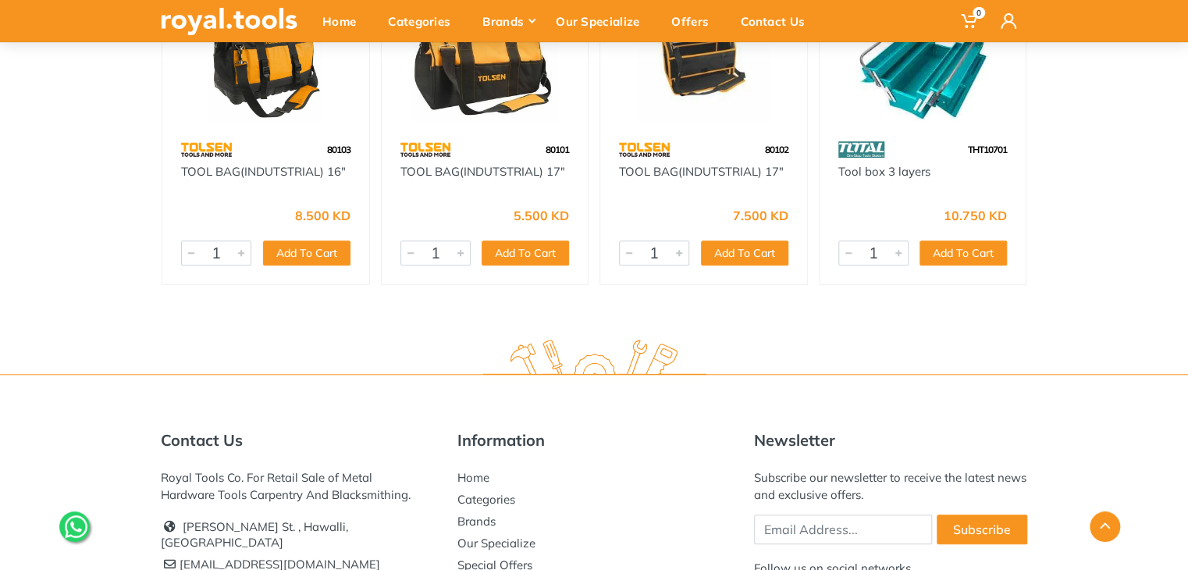
scroll to position [285, 0]
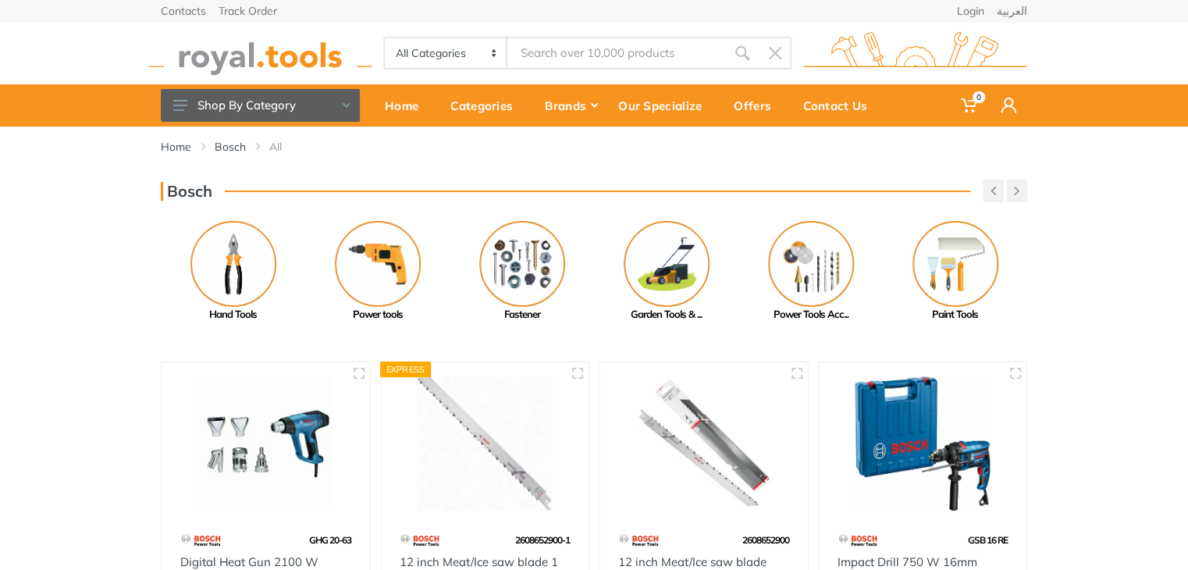
click at [440, 169] on div "Home Bosch All" at bounding box center [594, 152] width 890 height 53
type input "CSDLI0802"
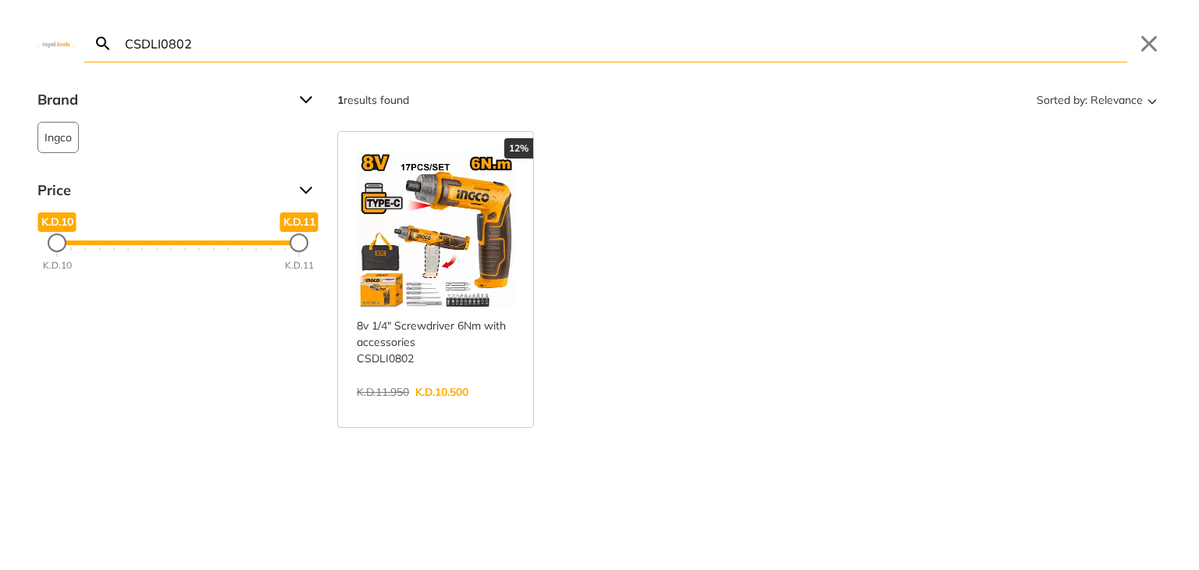
type input "CSDLI0802"
